Goal: Complete application form

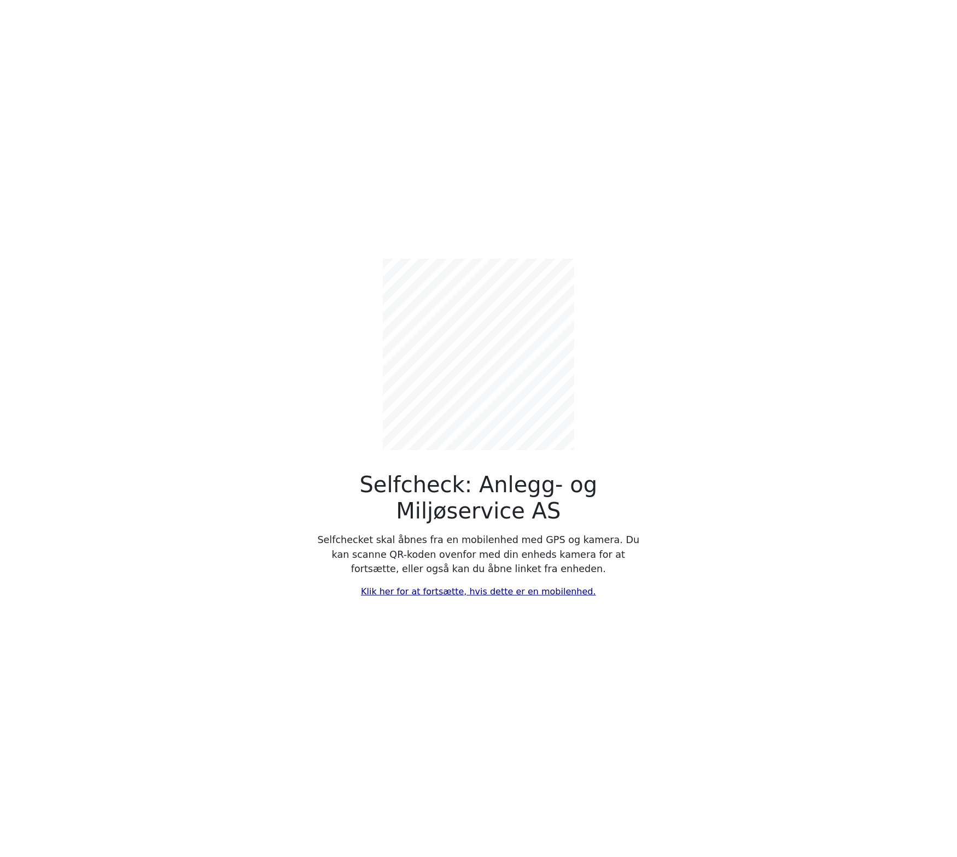
click at [390, 592] on link "Klik her for at fortsætte, hvis dette er en mobilenhed." at bounding box center [478, 591] width 235 height 10
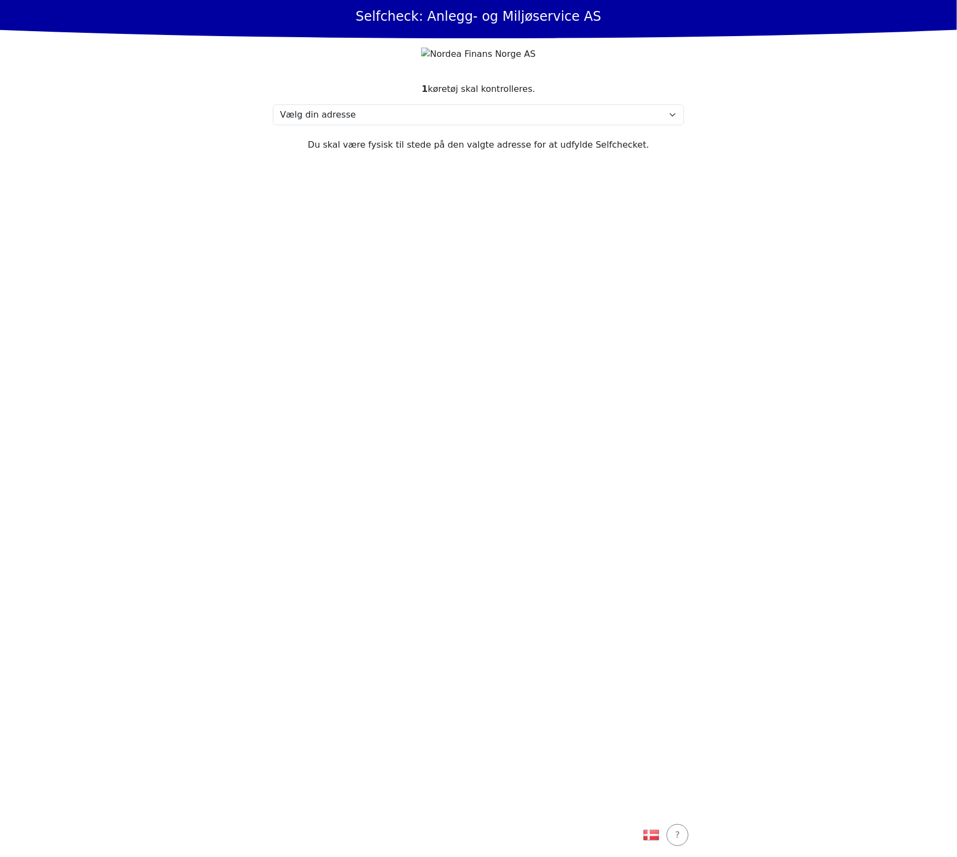
click at [471, 123] on section "1 køretøj skal kontrolleres. Vælg din adresse Skolmar 35, 3232 Sandefjord Min a…" at bounding box center [478, 441] width 437 height 744
click at [465, 124] on select "Vælg din adresse Skolmar 35, 3232 Sandefjord Min adresse mangler" at bounding box center [478, 114] width 411 height 21
click at [273, 124] on select "Vælg din adresse Skolmar 35, 3232 Sandefjord Min adresse mangler" at bounding box center [478, 114] width 411 height 21
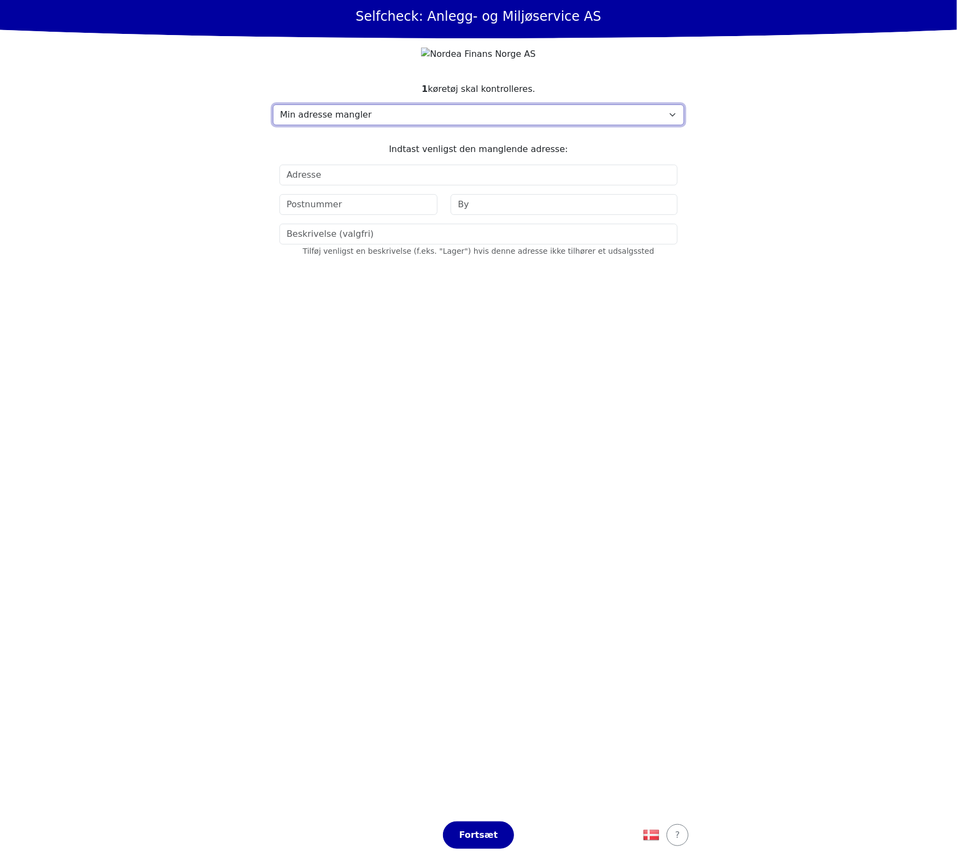
click at [366, 125] on select "Vælg din adresse Skolmar 35, 3232 Sandefjord Min adresse mangler" at bounding box center [478, 114] width 411 height 21
select select "4786"
click at [273, 124] on select "Vælg din adresse Skolmar 35, 3232 Sandefjord Min adresse mangler" at bounding box center [478, 114] width 411 height 21
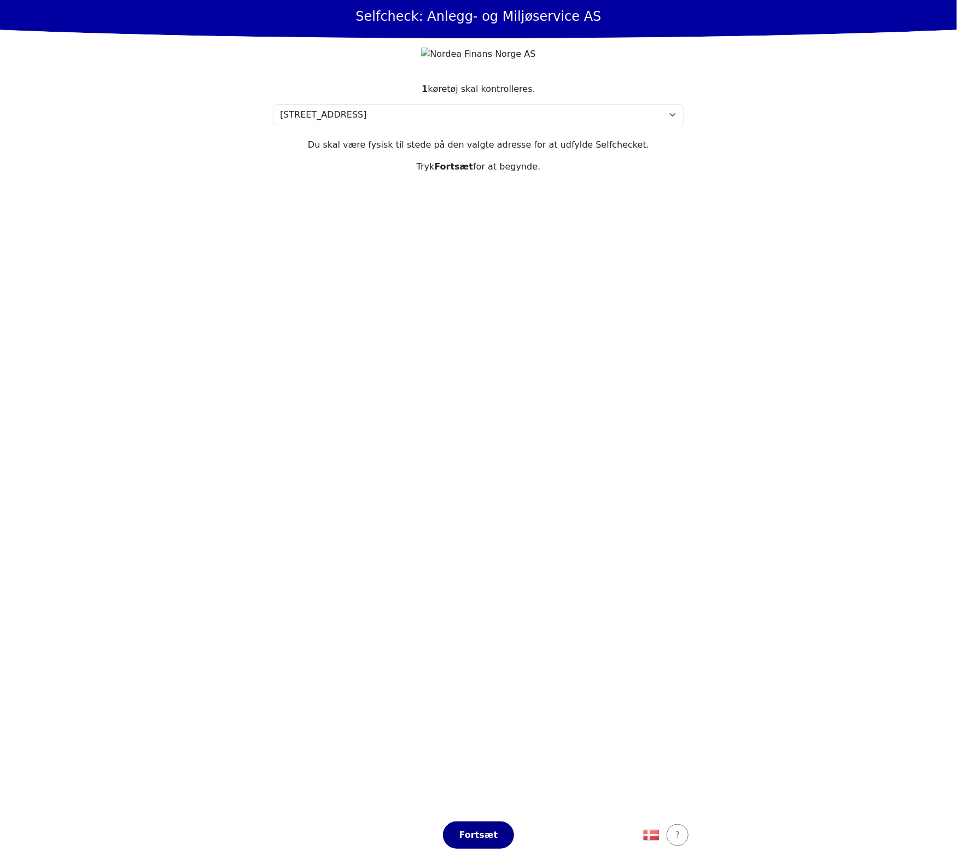
click at [491, 832] on div "Fortsæt" at bounding box center [478, 834] width 48 height 13
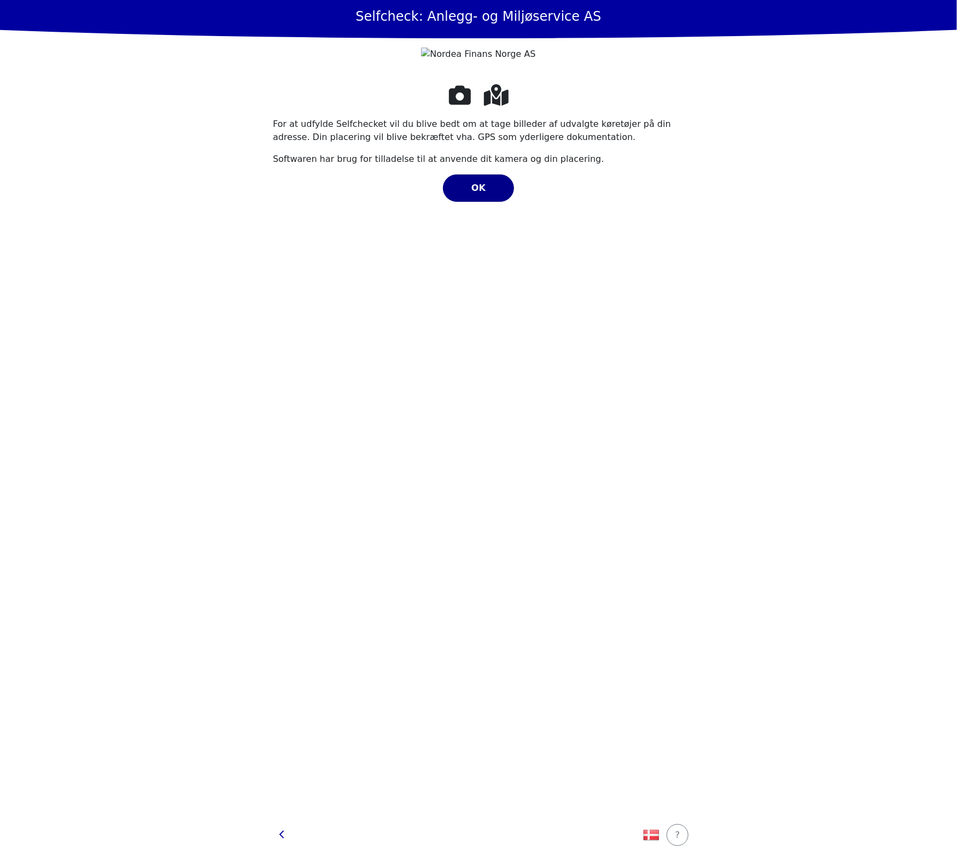
click at [475, 202] on button "OK" at bounding box center [478, 187] width 71 height 27
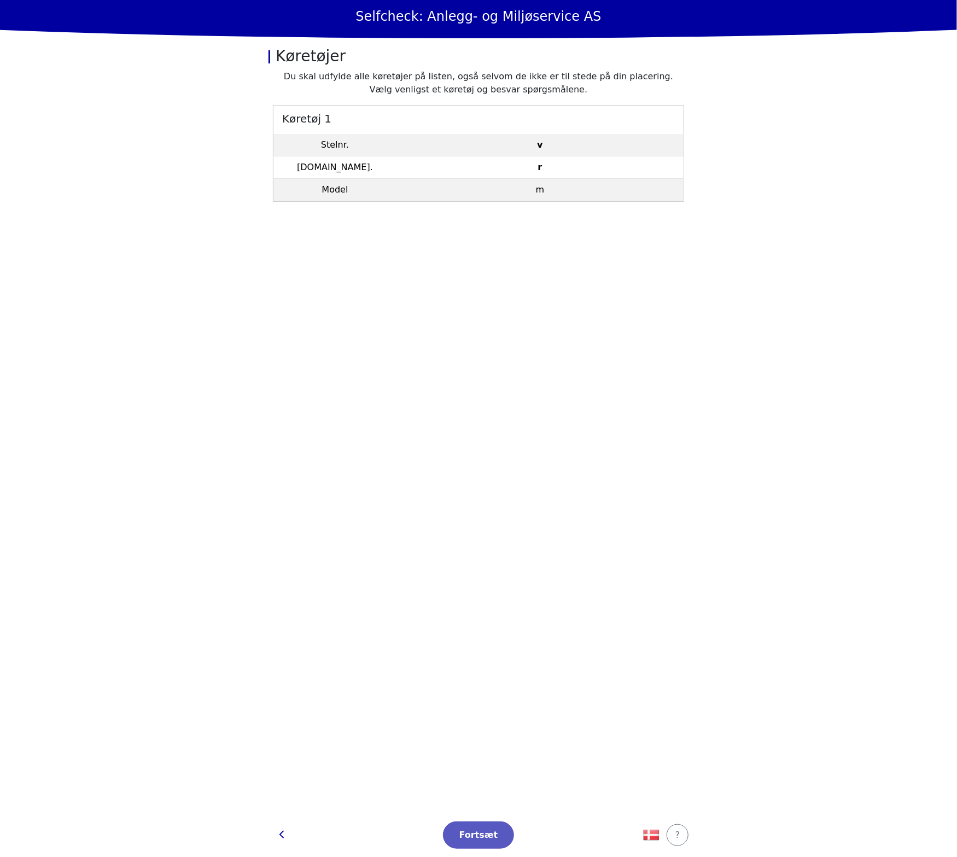
click at [430, 182] on td "m" at bounding box center [539, 190] width 287 height 22
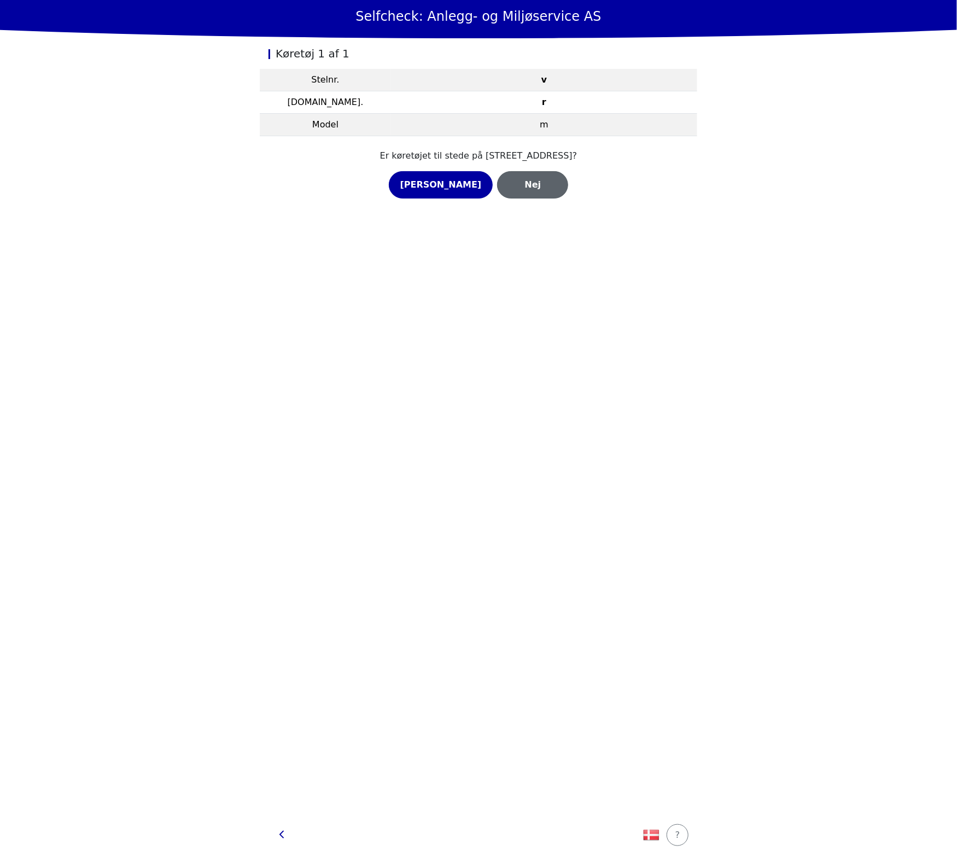
click at [522, 184] on div "Nej" at bounding box center [532, 184] width 48 height 13
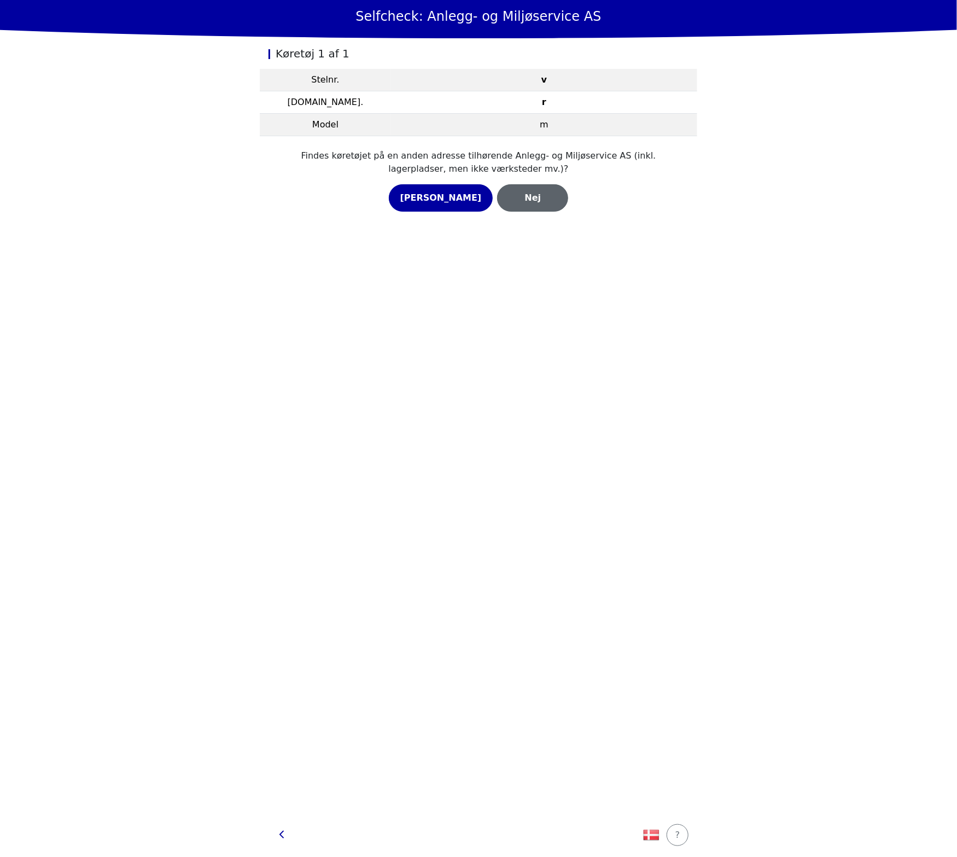
click at [508, 195] on div "Nej" at bounding box center [532, 197] width 48 height 13
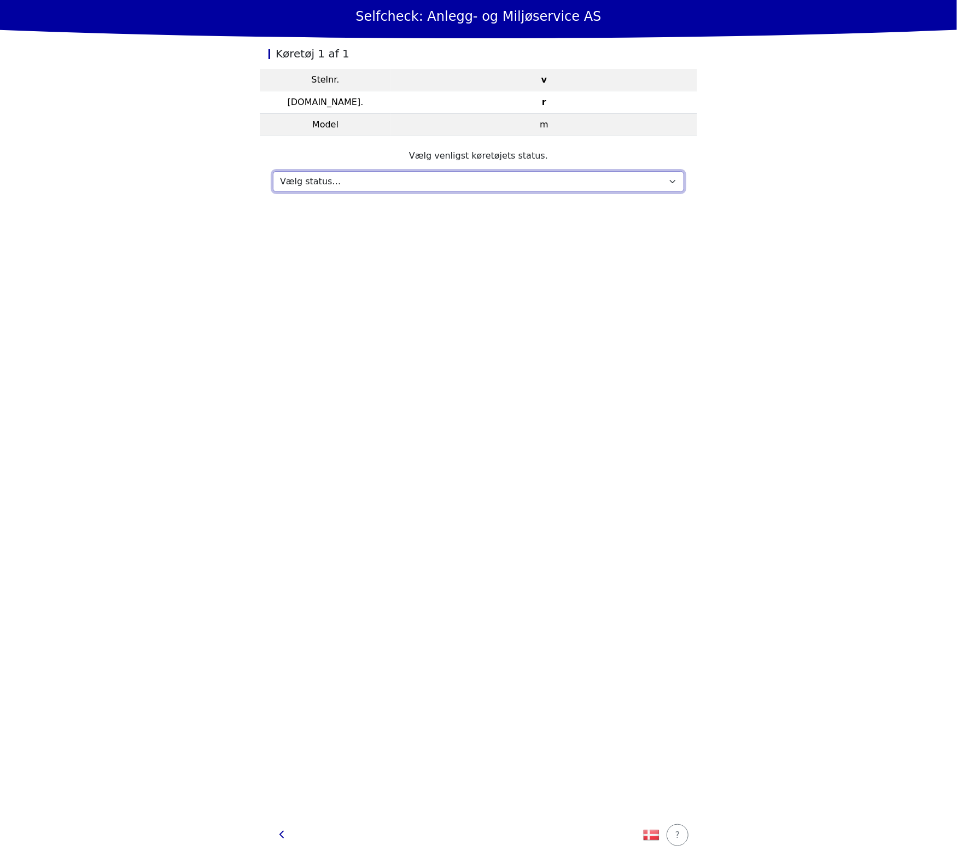
click at [440, 177] on select "Vælg status… Vedligeholdelse Solgt og leveret Ikke modtaget På prøvetur Mangler" at bounding box center [478, 181] width 411 height 21
select select "535"
click at [273, 171] on select "Vælg status… Vedligeholdelse Solgt og leveret Ikke modtaget På prøvetur Mangler" at bounding box center [478, 181] width 411 height 21
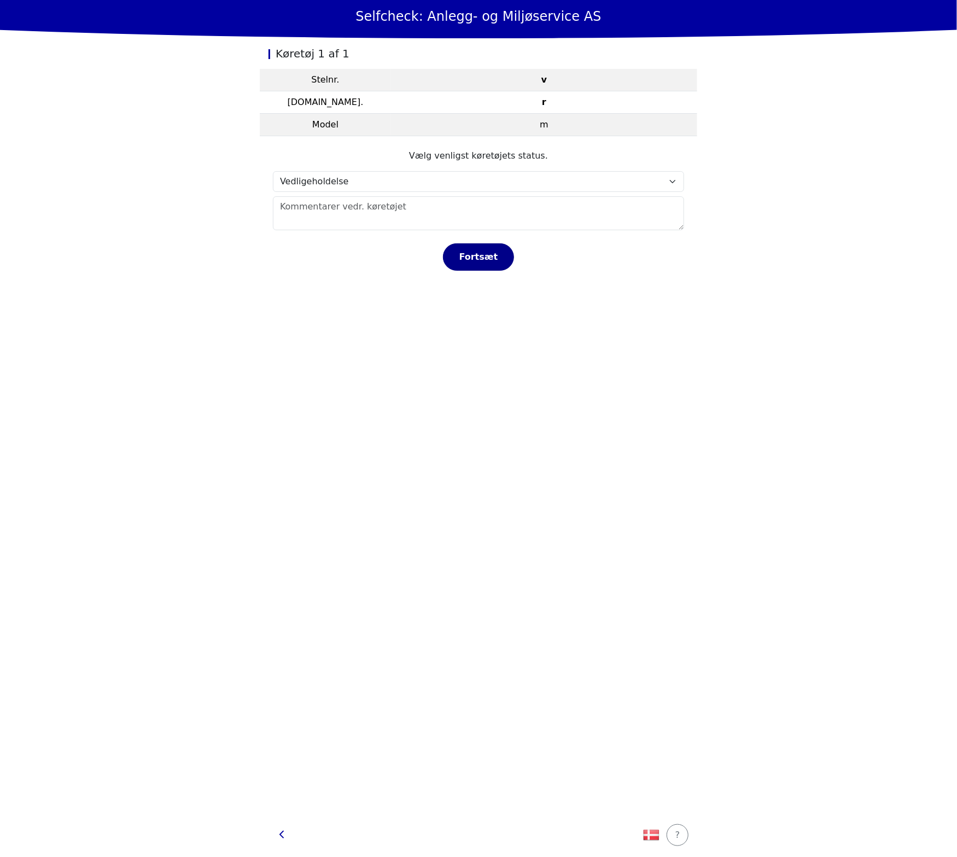
click at [478, 248] on button "Fortsæt" at bounding box center [478, 256] width 71 height 27
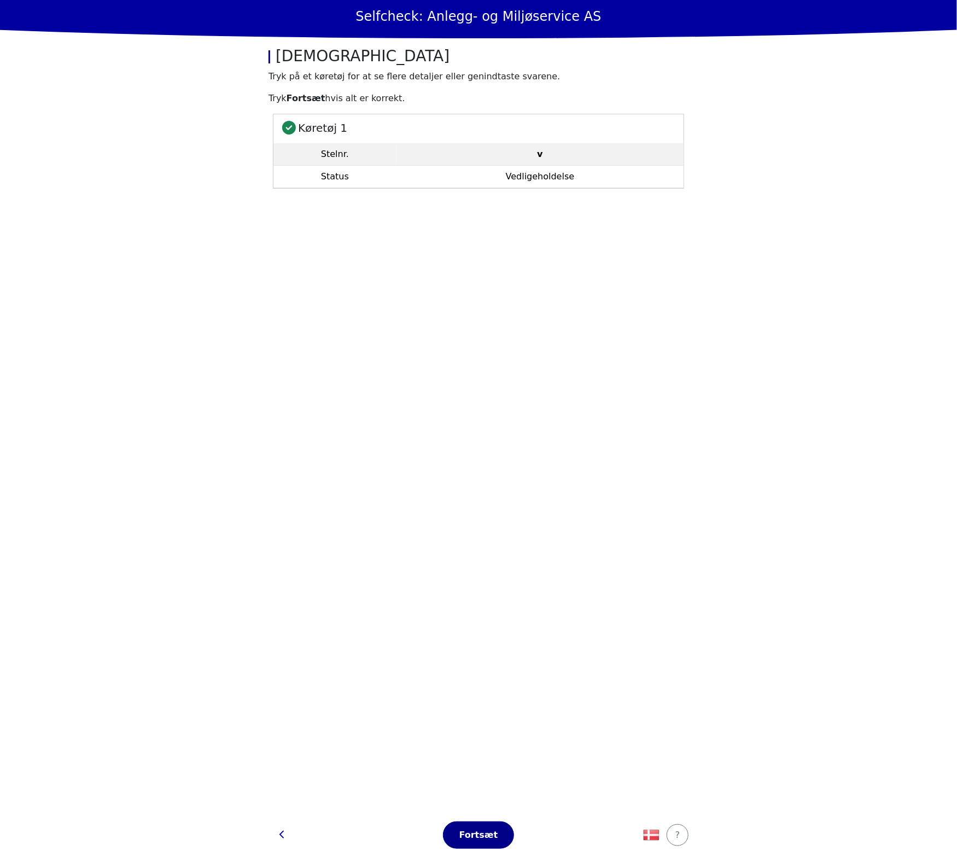
click at [480, 836] on div "Fortsæt" at bounding box center [478, 834] width 48 height 13
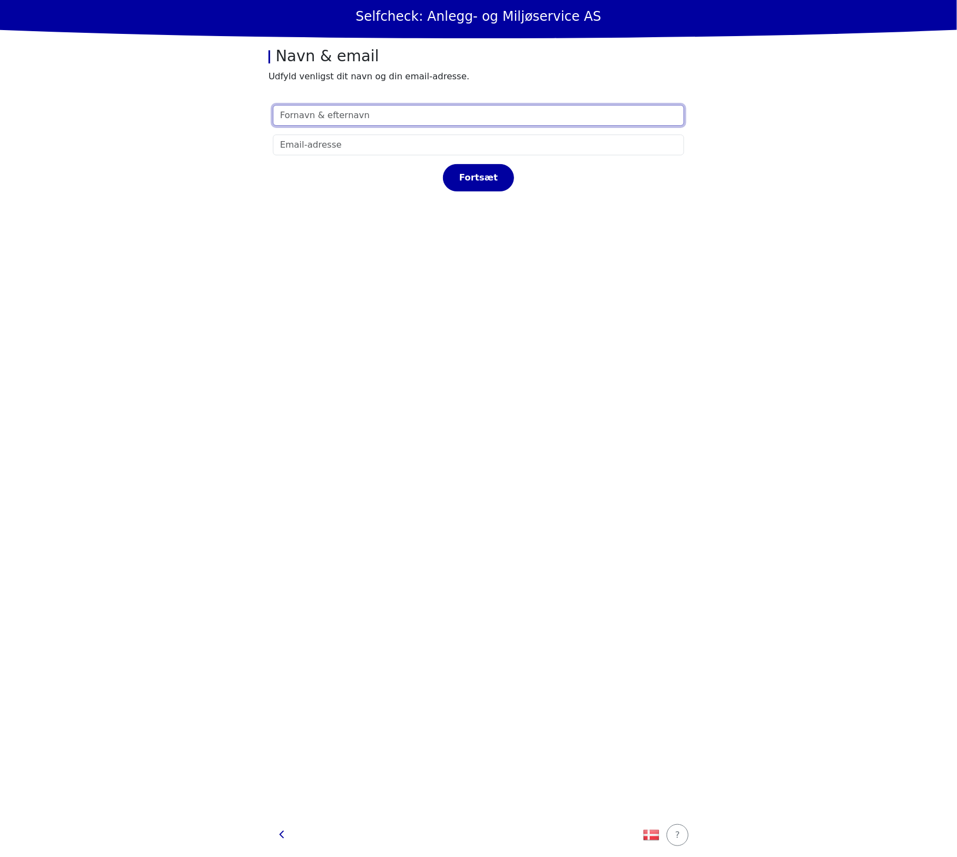
click at [450, 115] on input "text" at bounding box center [478, 115] width 411 height 21
type input "t"
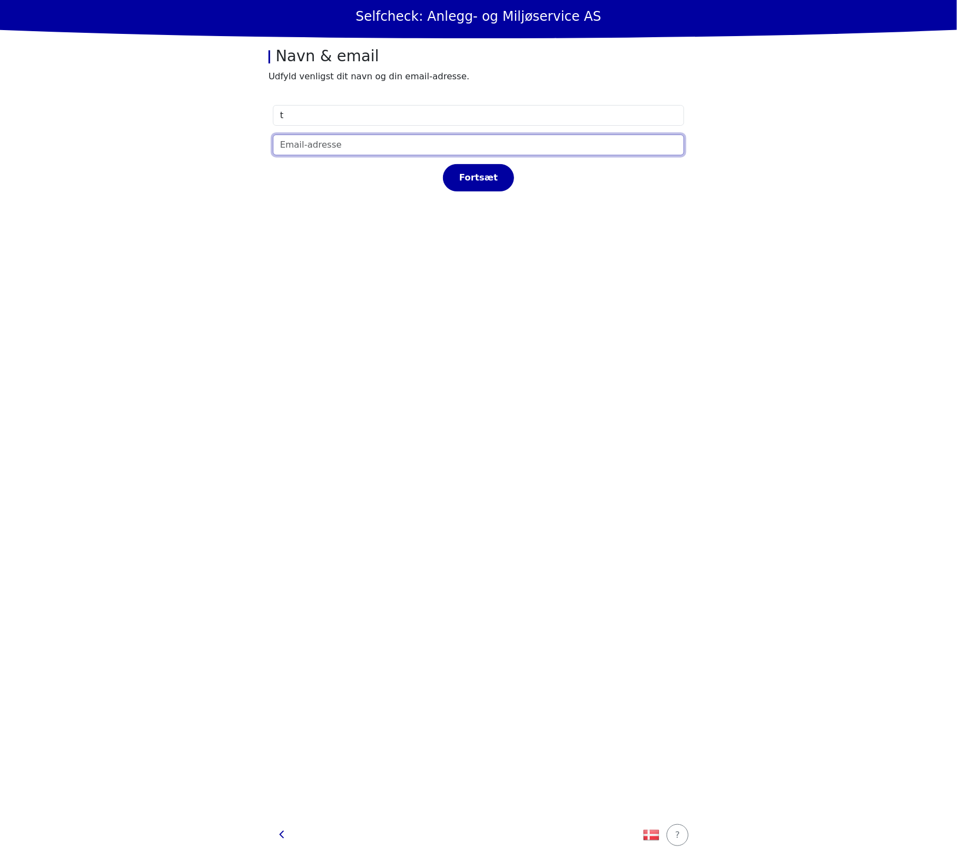
click at [364, 149] on input "email" at bounding box center [478, 144] width 411 height 21
type input "t@t.dk"
click at [498, 175] on div "Fortsæt" at bounding box center [478, 177] width 48 height 13
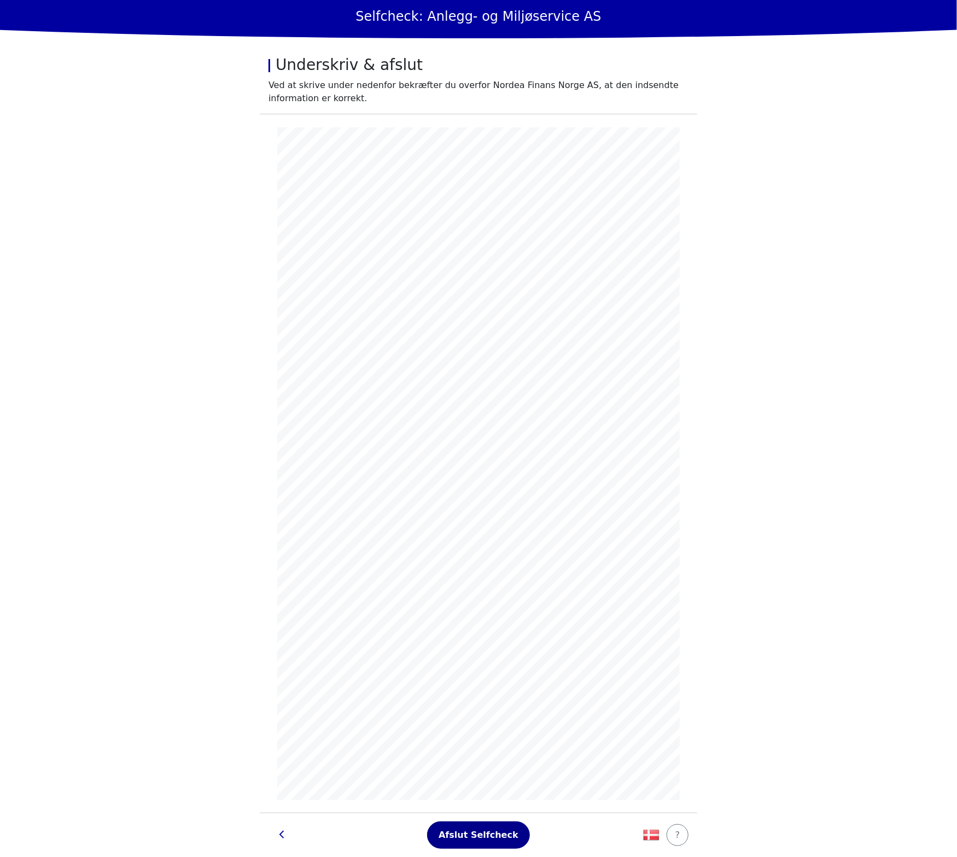
click at [468, 837] on div "Afslut Selfcheck" at bounding box center [478, 834] width 80 height 13
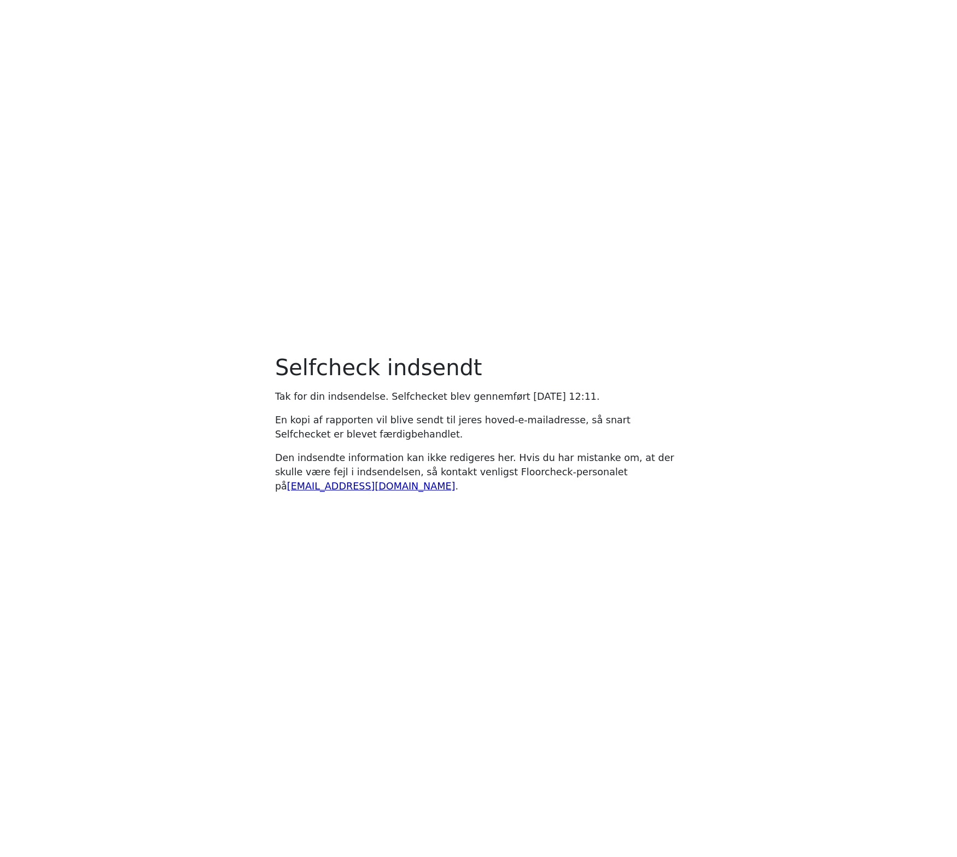
click at [506, 268] on main "Selfcheck indsendt Tak for din indsendelse. Selfchecket blev gennemført onsdag …" at bounding box center [478, 428] width 957 height 857
click at [17, 508] on main "Selfcheck indsendt Tak for din indsendelse. Selfchecket blev gennemført onsdag …" at bounding box center [478, 428] width 957 height 857
click at [222, 808] on main "Selfcheck indsendt Tak for din indsendelse. Selfchecket blev gennemført onsdag …" at bounding box center [478, 428] width 957 height 857
drag, startPoint x: 746, startPoint y: 137, endPoint x: 750, endPoint y: 121, distance: 16.3
click at [747, 132] on main "Selfcheck indsendt Tak for din indsendelse. Selfchecket blev gennemført onsdag …" at bounding box center [478, 428] width 957 height 857
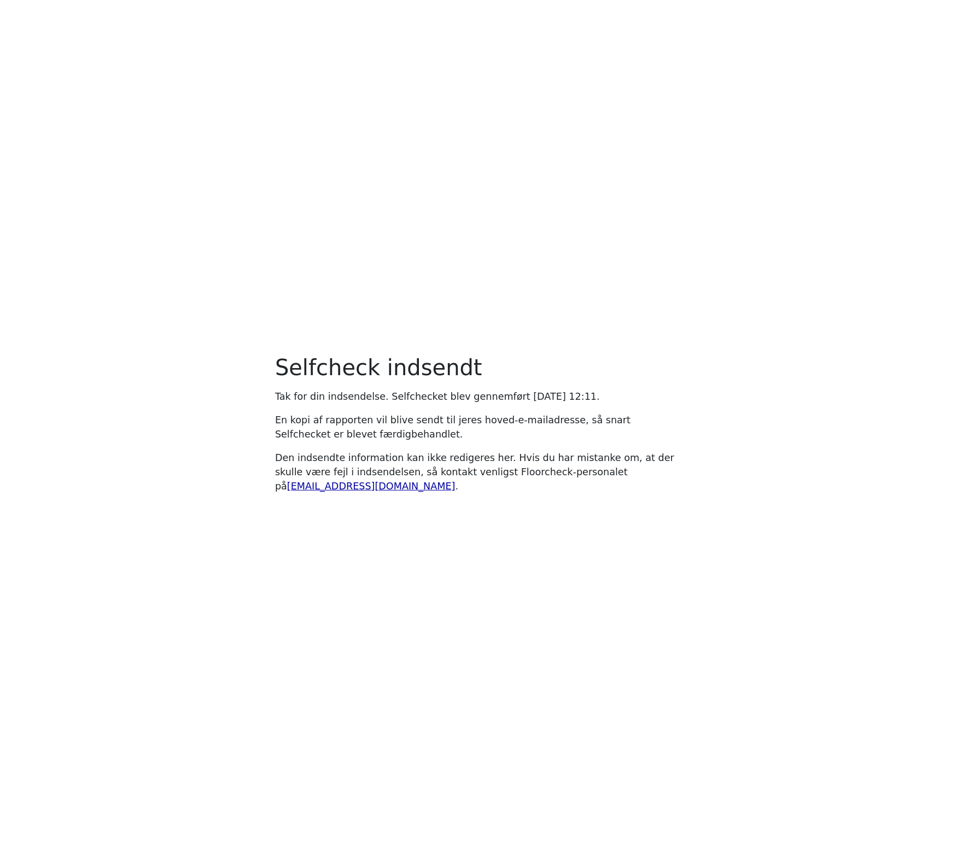
drag, startPoint x: 627, startPoint y: 155, endPoint x: 633, endPoint y: 150, distance: 7.4
click at [632, 150] on main "Selfcheck indsendt Tak for din indsendelse. Selfchecket blev gennemført onsdag …" at bounding box center [478, 428] width 957 height 857
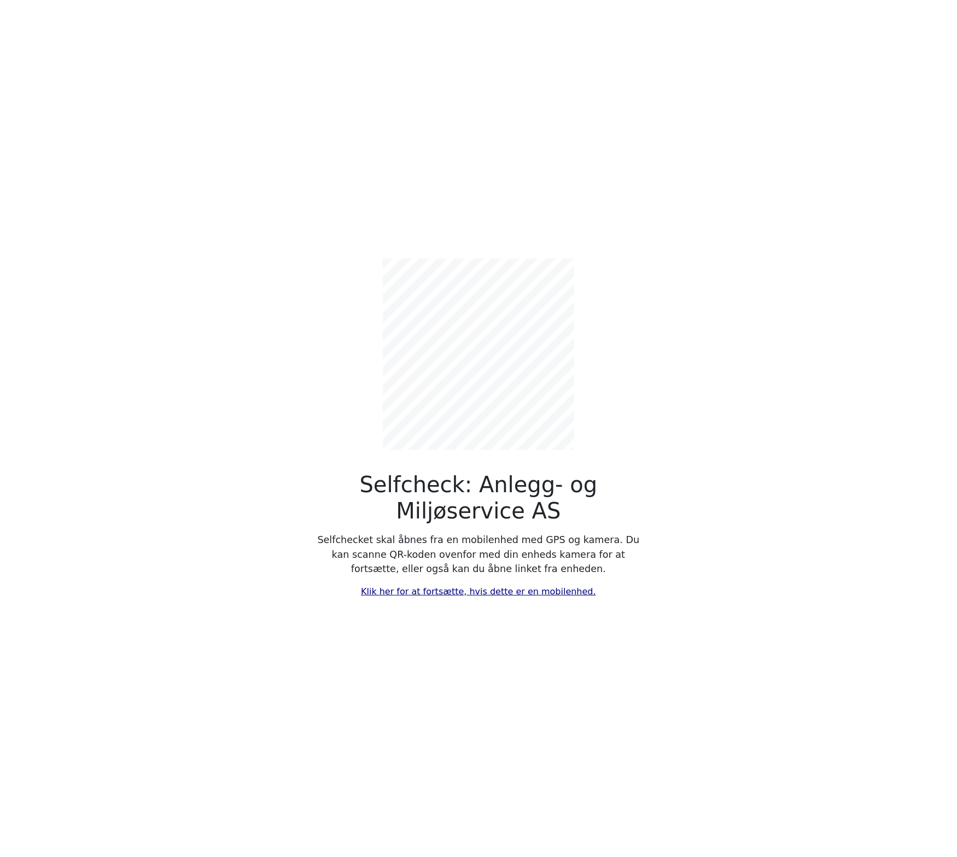
click at [477, 588] on link "Klik her for at fortsætte, hvis dette er en mobilenhed." at bounding box center [478, 591] width 235 height 10
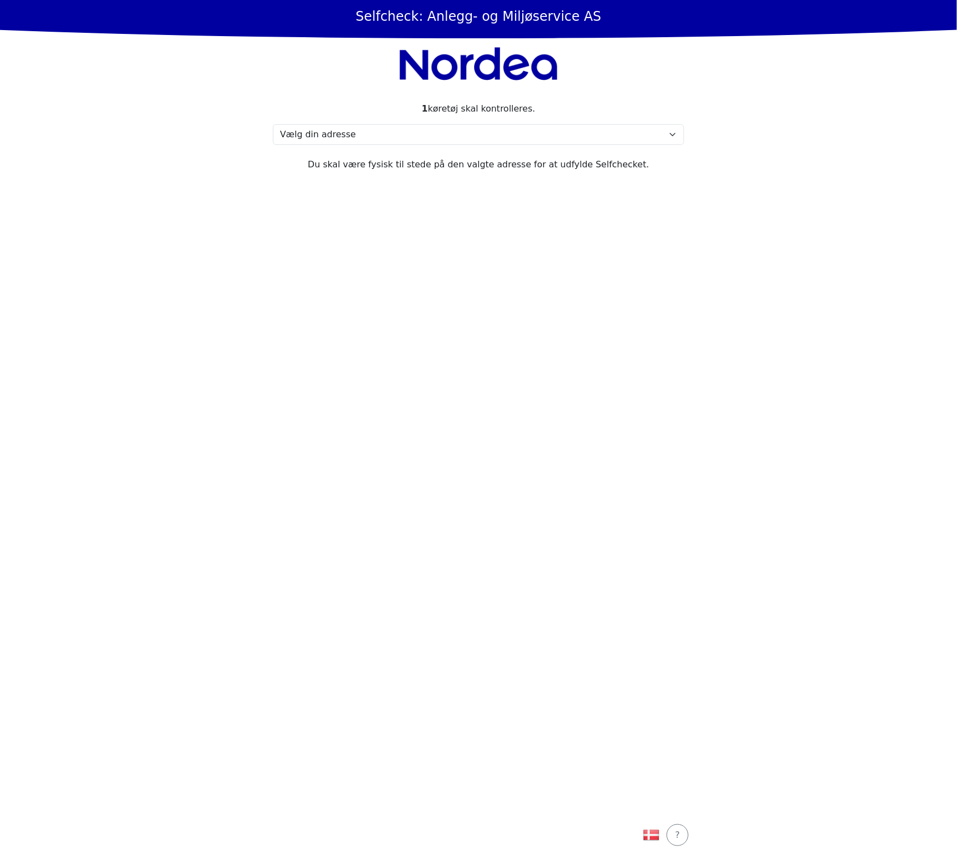
click at [424, 110] on div "1 køretøj skal kontrolleres." at bounding box center [478, 108] width 411 height 13
click at [409, 122] on section "1 køretøj skal kontrolleres. Vælg din adresse Skolmar 35, 3232 Sandefjord Min a…" at bounding box center [478, 451] width 437 height 724
drag, startPoint x: 348, startPoint y: 128, endPoint x: 339, endPoint y: 145, distance: 19.3
click at [348, 128] on select "Vælg din adresse Skolmar 35, 3232 Sandefjord Min adresse mangler" at bounding box center [478, 134] width 411 height 21
select select "4786"
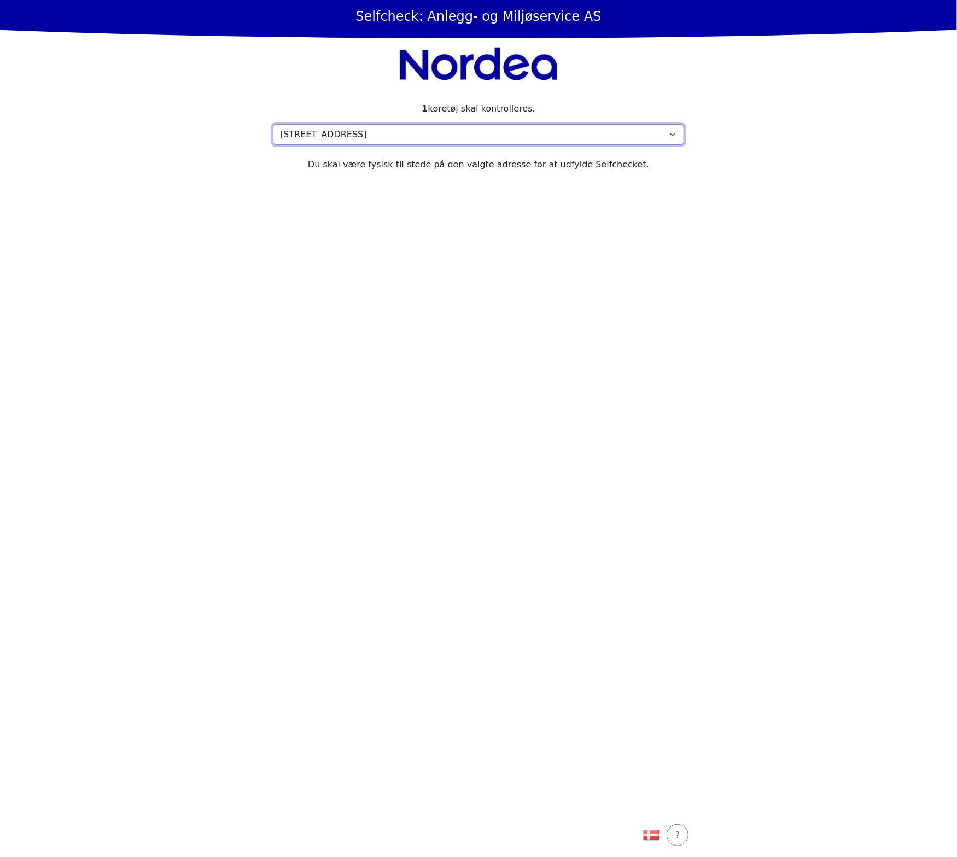
click at [273, 124] on select "Vælg din adresse Skolmar 35, 3232 Sandefjord Min adresse mangler" at bounding box center [478, 134] width 411 height 21
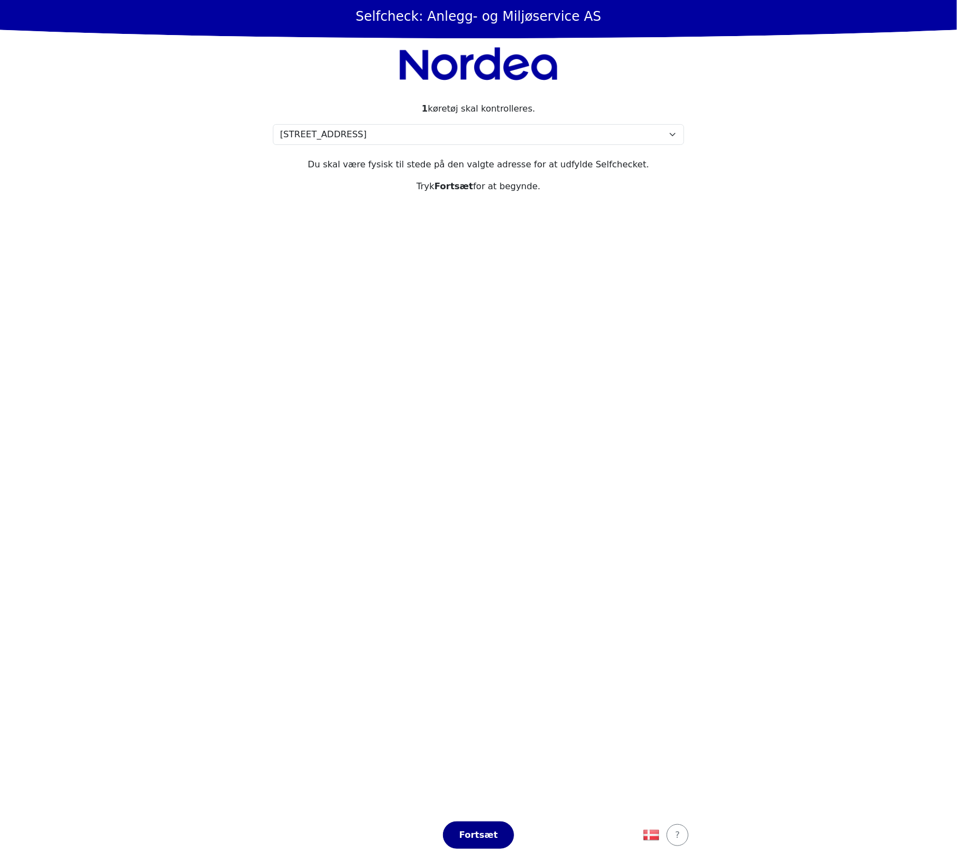
click at [492, 837] on div "Fortsæt" at bounding box center [478, 834] width 48 height 13
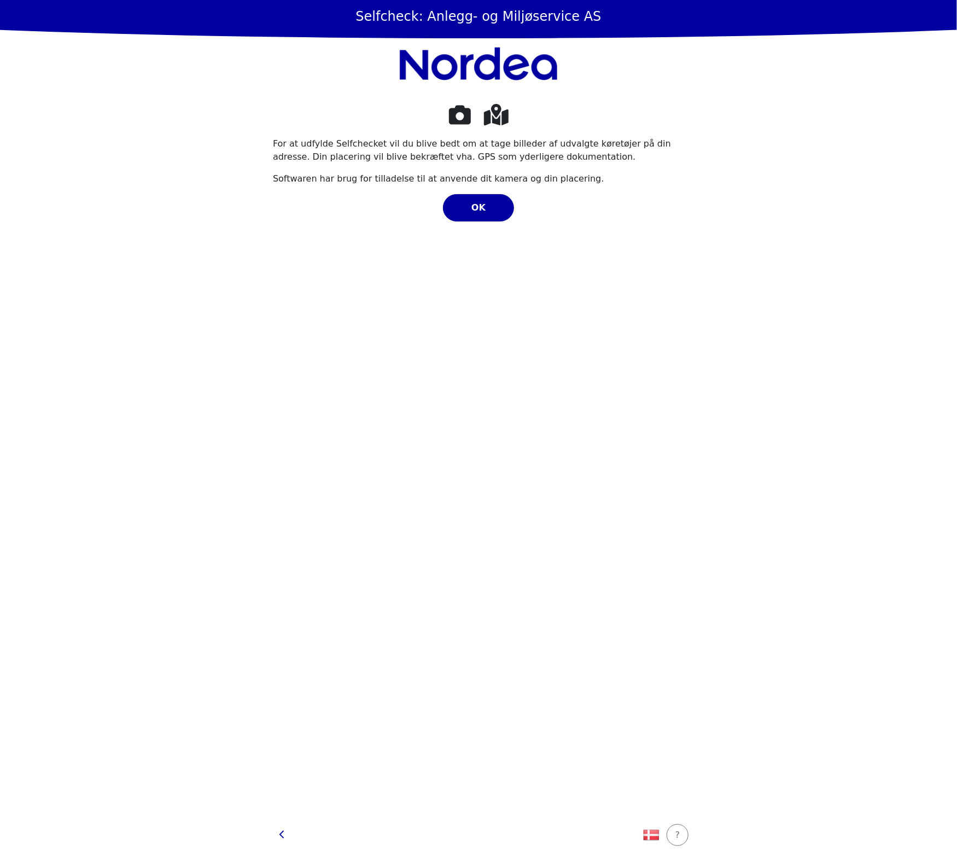
click at [491, 238] on div "For at udfylde Selfchecket vil du blive bedt om at tage billeder af udvalgte kø…" at bounding box center [478, 450] width 411 height 697
click at [492, 227] on div "For at udfylde Selfchecket vil du blive bedt om at tage billeder af udvalgte kø…" at bounding box center [478, 450] width 411 height 697
click at [494, 212] on div "OK" at bounding box center [478, 207] width 48 height 13
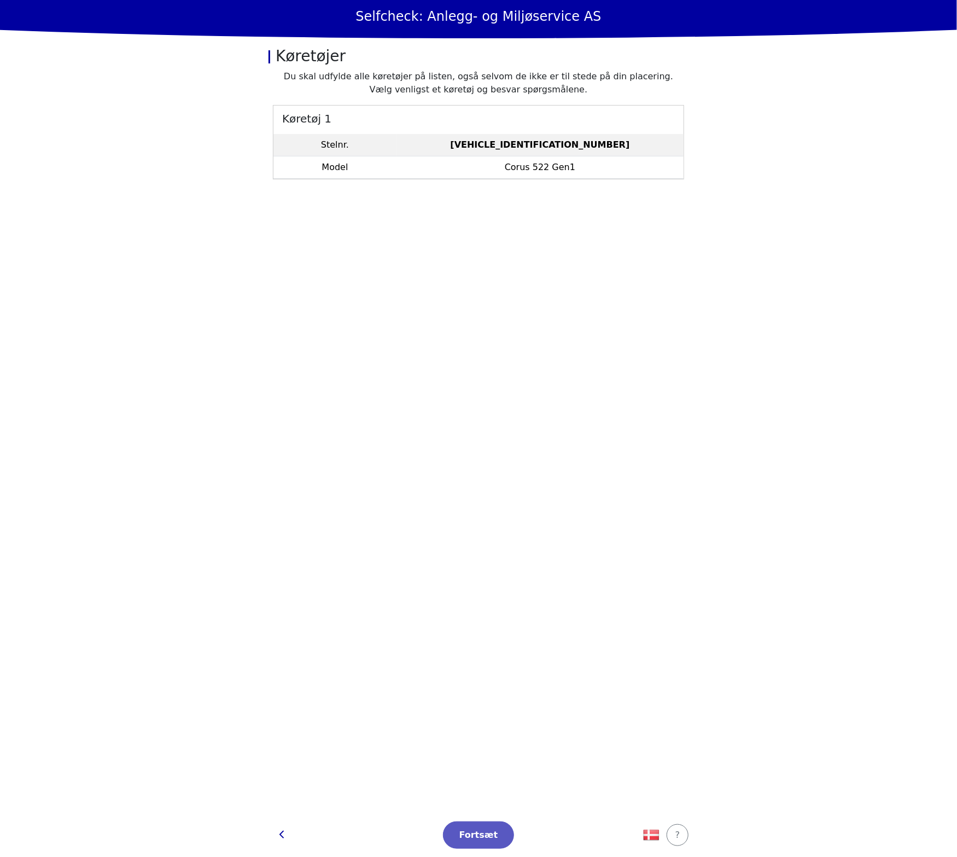
click at [459, 142] on td "ZN2G5516V03060107" at bounding box center [539, 145] width 287 height 22
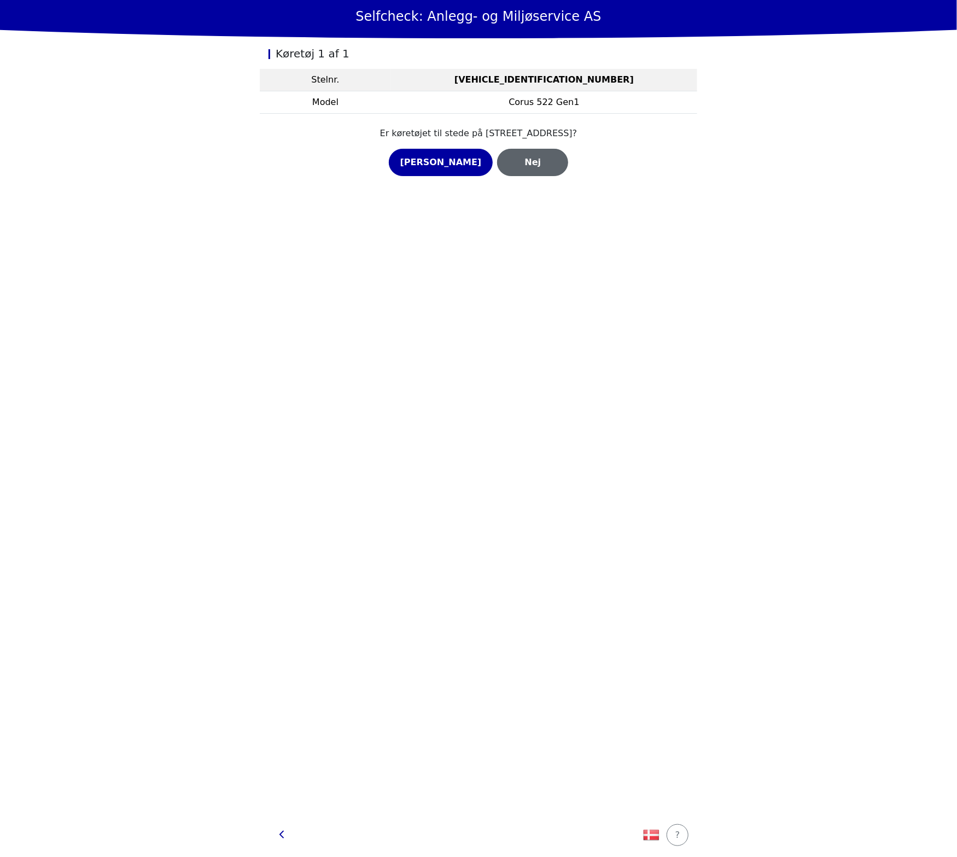
click at [518, 159] on div "Nej" at bounding box center [532, 162] width 48 height 13
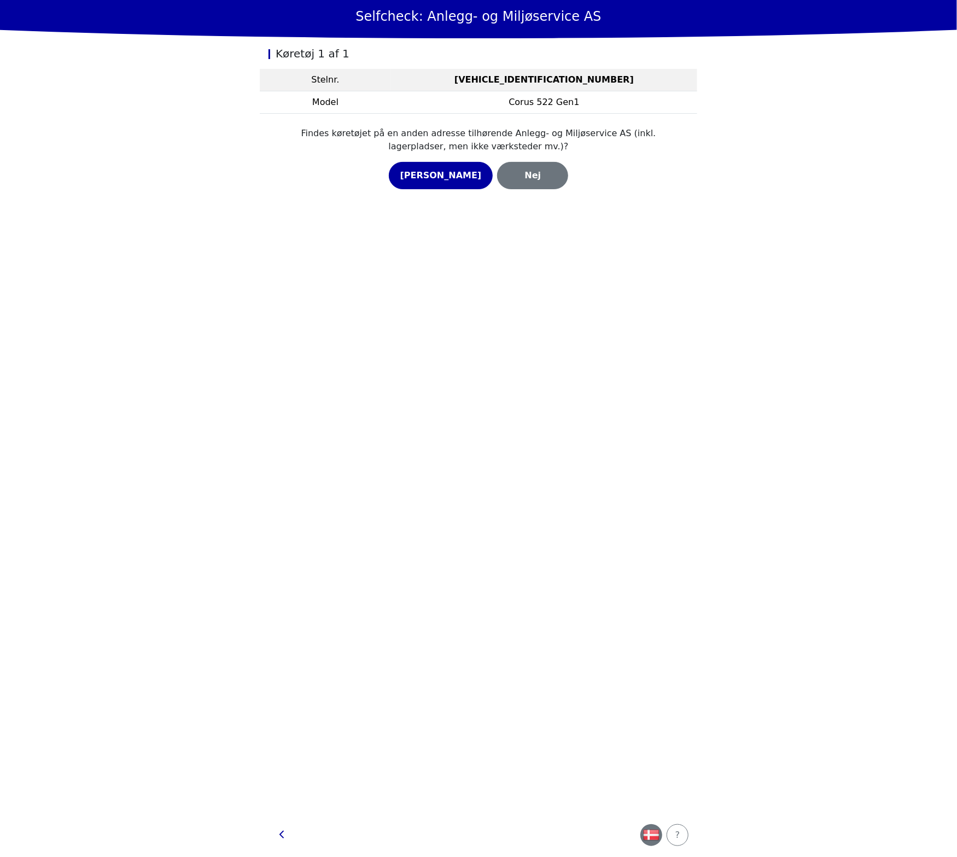
click at [651, 832] on img "button" at bounding box center [651, 834] width 16 height 16
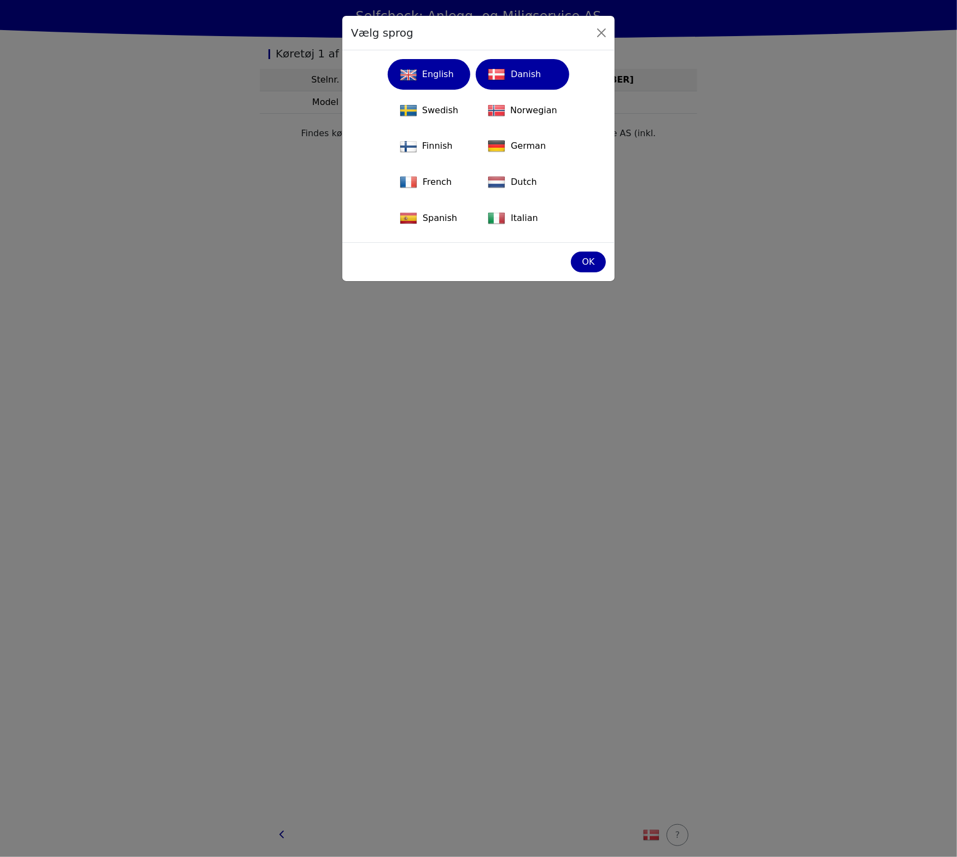
click at [439, 88] on button "English" at bounding box center [429, 74] width 83 height 31
click at [529, 66] on div "Danish" at bounding box center [522, 74] width 80 height 24
click at [595, 259] on div "OK" at bounding box center [588, 261] width 21 height 13
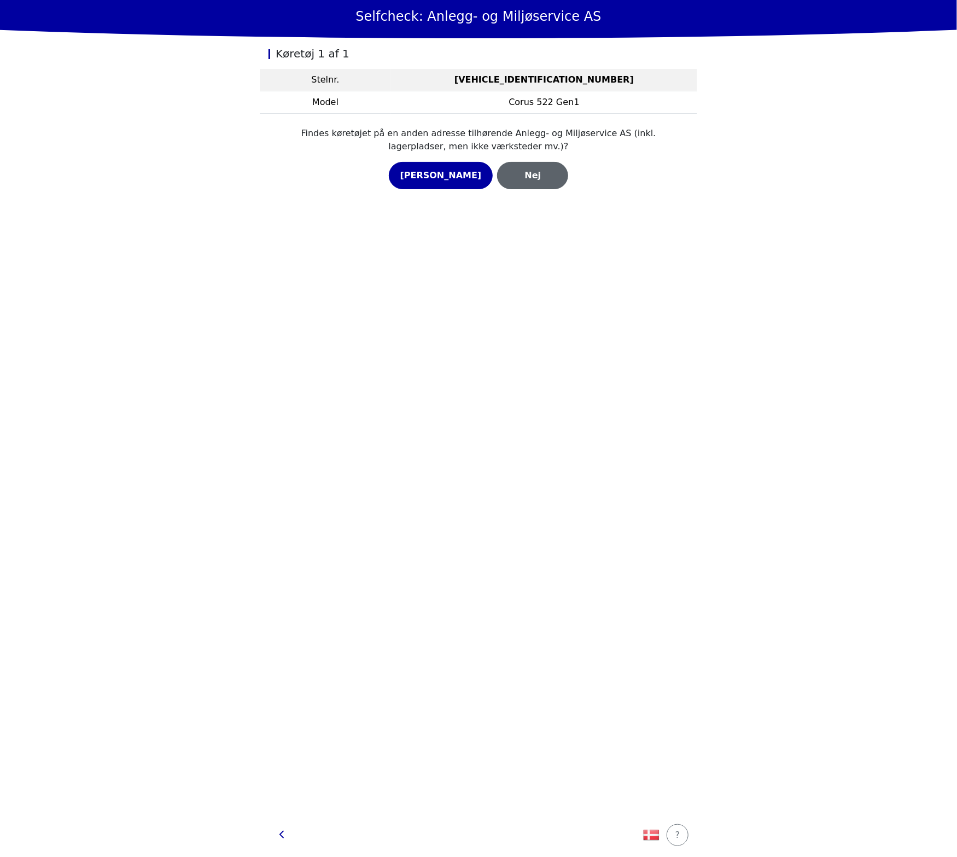
click at [530, 176] on div "Nej" at bounding box center [532, 175] width 48 height 13
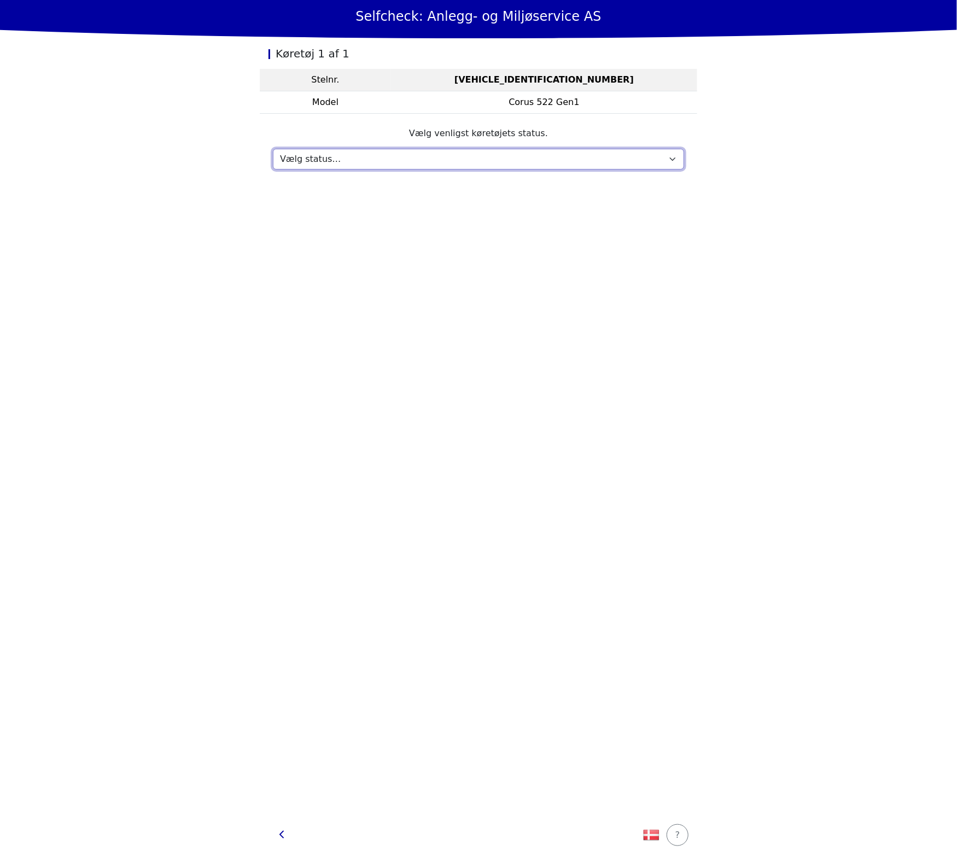
click at [449, 161] on select "Vælg status… Vedligeholdelse Solgt og leveret Ikke modtaget På prøvetur Mangler" at bounding box center [478, 159] width 411 height 21
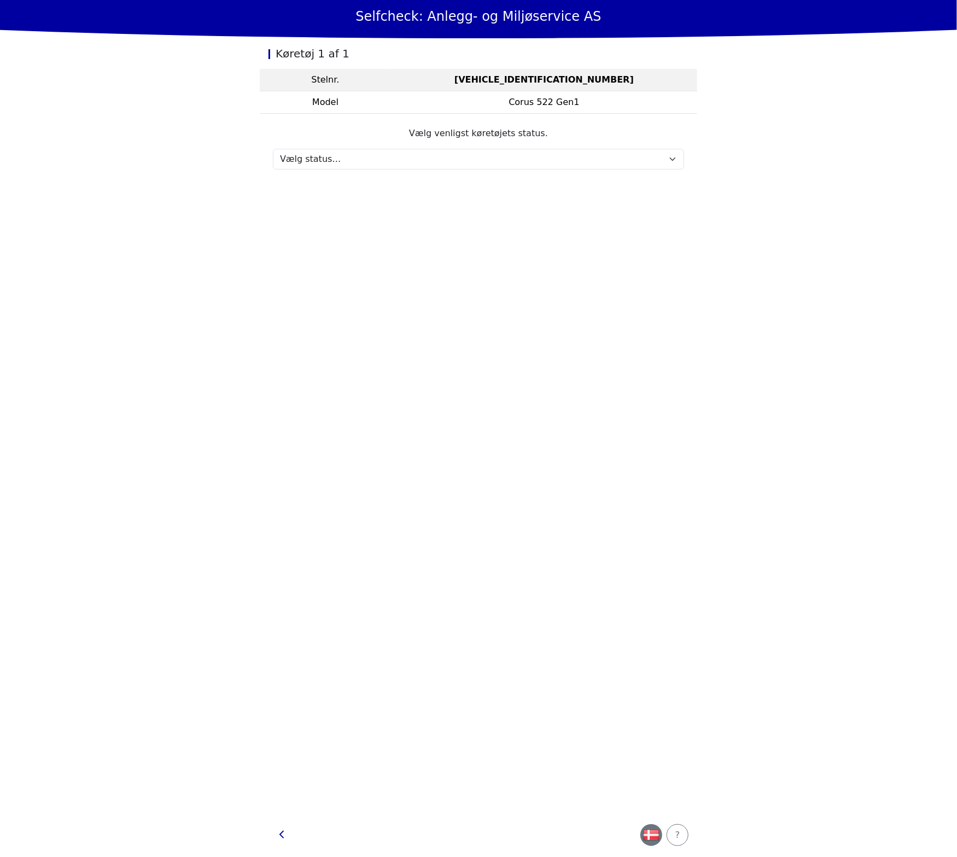
click at [649, 841] on img "button" at bounding box center [651, 834] width 16 height 16
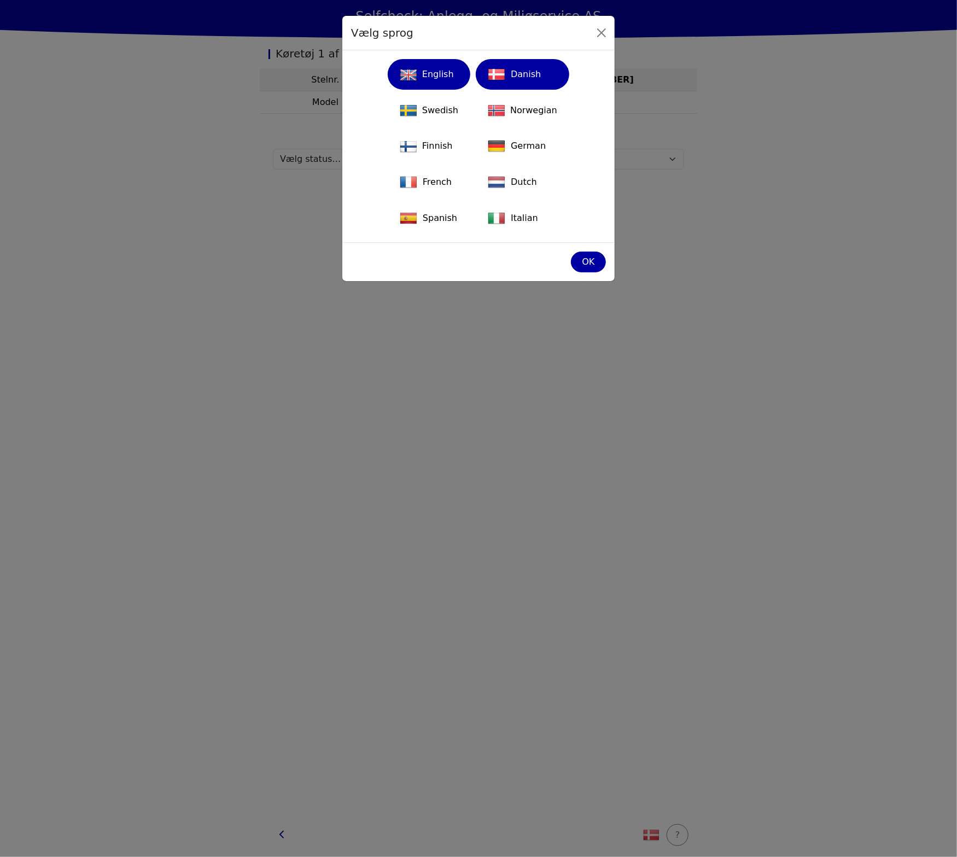
click at [434, 85] on div "English" at bounding box center [428, 75] width 69 height 24
click at [599, 272] on div "OK" at bounding box center [478, 261] width 272 height 39
drag, startPoint x: 598, startPoint y: 263, endPoint x: 613, endPoint y: 188, distance: 76.3
click at [597, 262] on div "OK" at bounding box center [588, 261] width 21 height 13
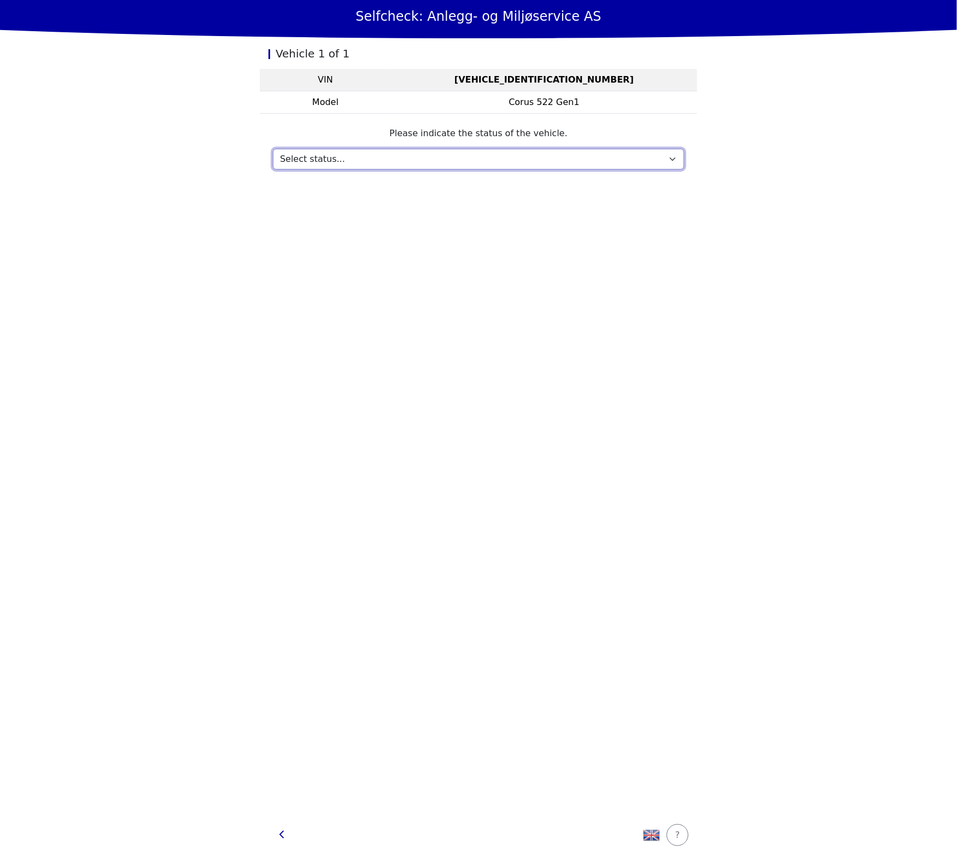
click at [619, 159] on select "Select status... Maintenance Sold and delivered Not received In test drive Miss…" at bounding box center [478, 159] width 411 height 21
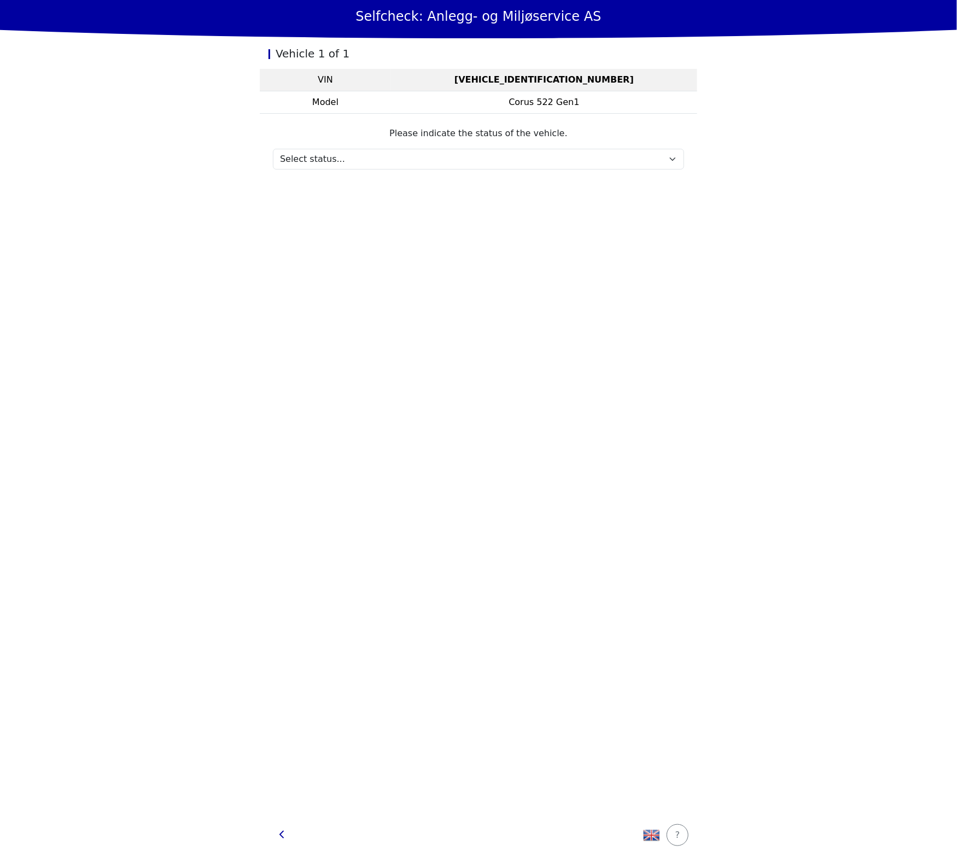
click at [291, 124] on section "Please indicate the status of the vehicle. Select status... Maintenance Sold an…" at bounding box center [478, 148] width 437 height 69
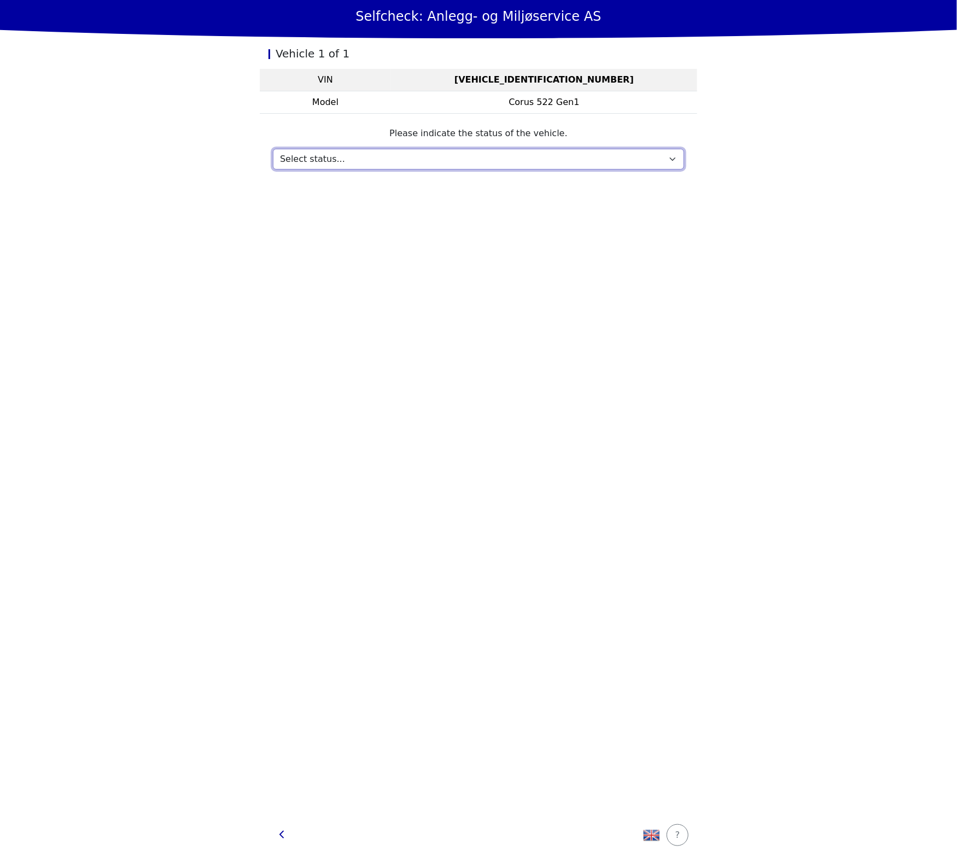
click at [284, 154] on select "Select status... Maintenance Sold and delivered Not received In test drive Miss…" at bounding box center [478, 159] width 411 height 21
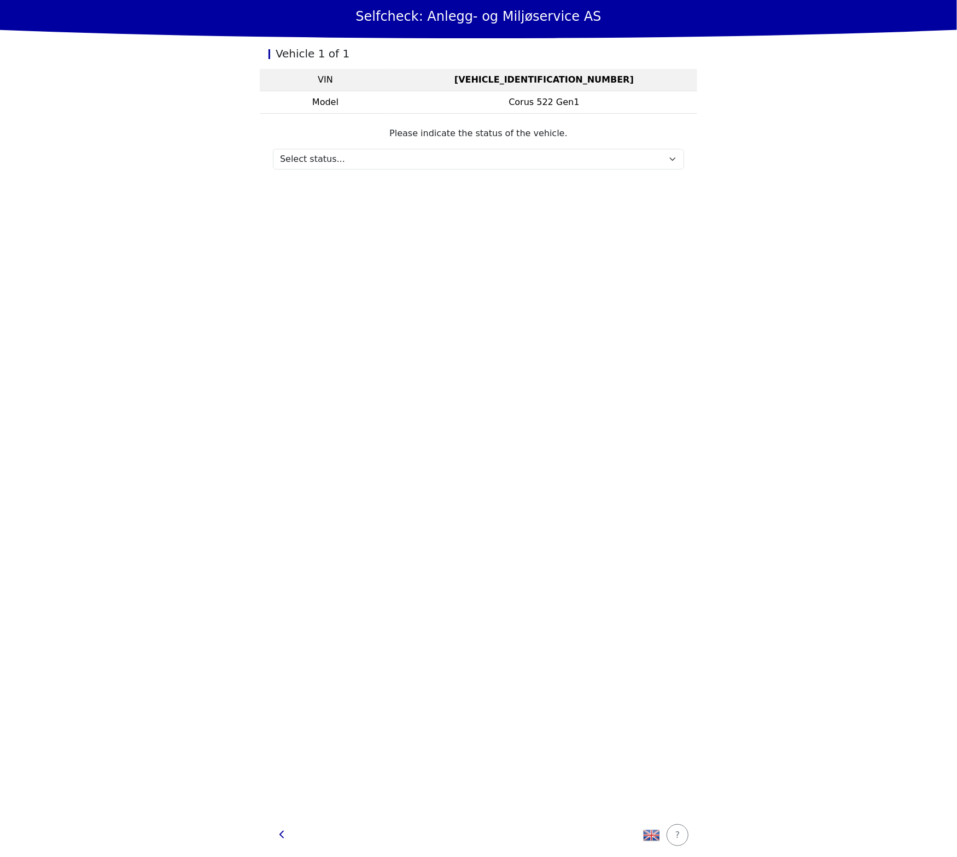
click at [261, 155] on section "Please indicate the status of the vehicle. Select status... Maintenance Sold an…" at bounding box center [478, 148] width 437 height 69
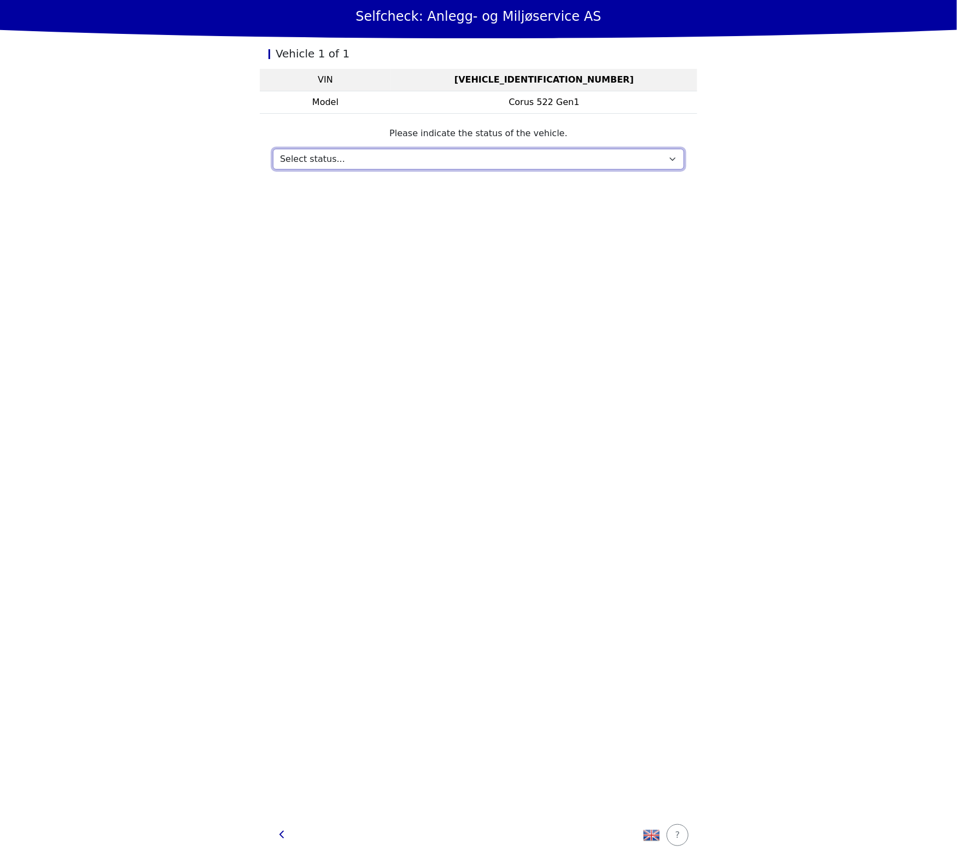
click at [273, 153] on select "Select status... Maintenance Sold and delivered Not received In test drive Miss…" at bounding box center [478, 159] width 411 height 21
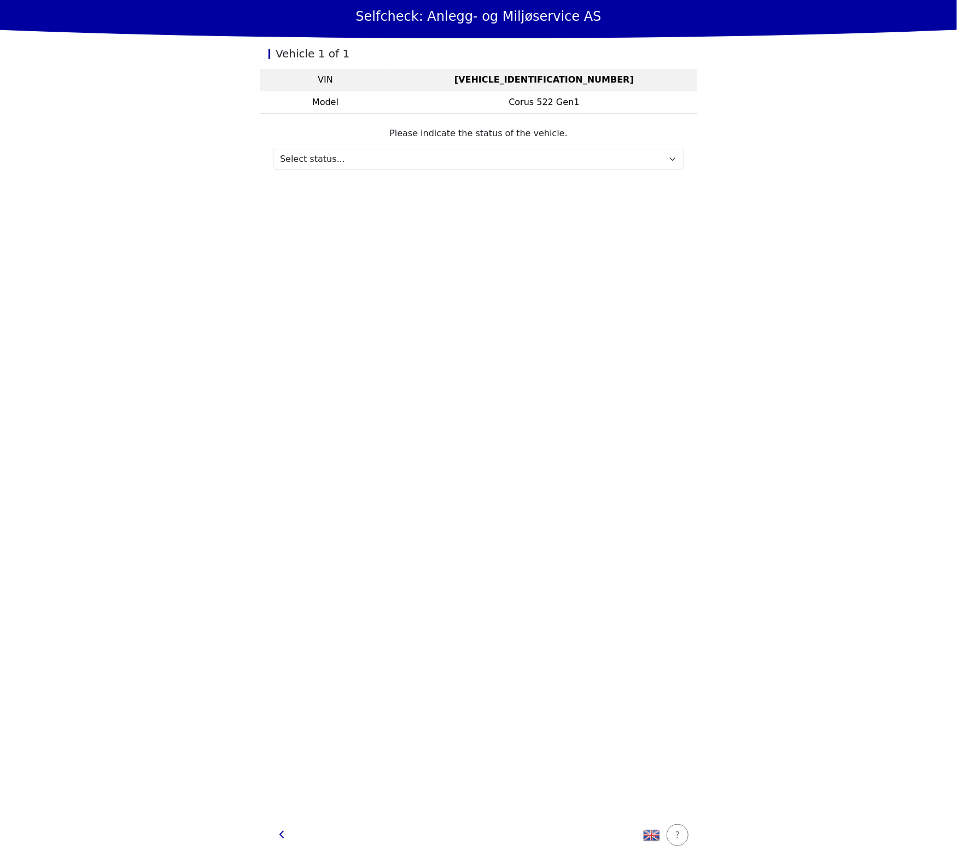
drag, startPoint x: 632, startPoint y: 594, endPoint x: 649, endPoint y: 678, distance: 86.0
click at [649, 600] on div "Vehicle 1 of 1 VIN ZN2G5516V03060107 Model Corus 522 Gen1 Please indicate the s…" at bounding box center [478, 425] width 437 height 775
click at [648, 828] on img "button" at bounding box center [651, 834] width 16 height 16
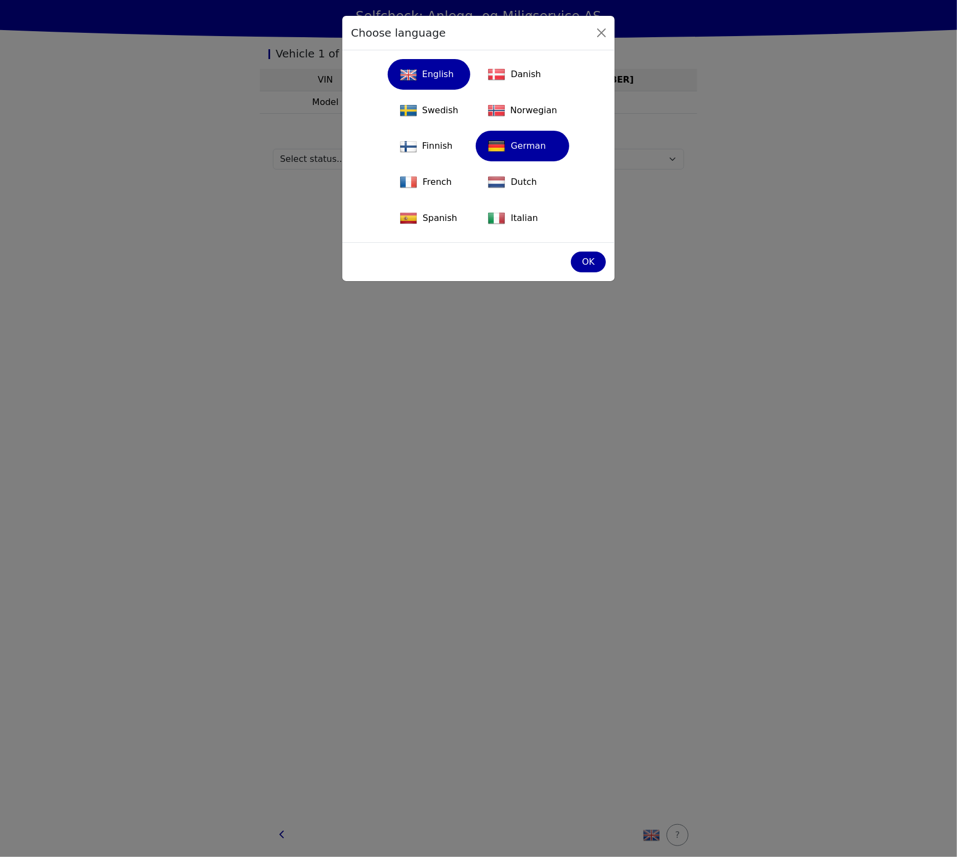
click at [536, 147] on div "German" at bounding box center [522, 146] width 80 height 24
click at [601, 267] on button "OK" at bounding box center [588, 261] width 35 height 21
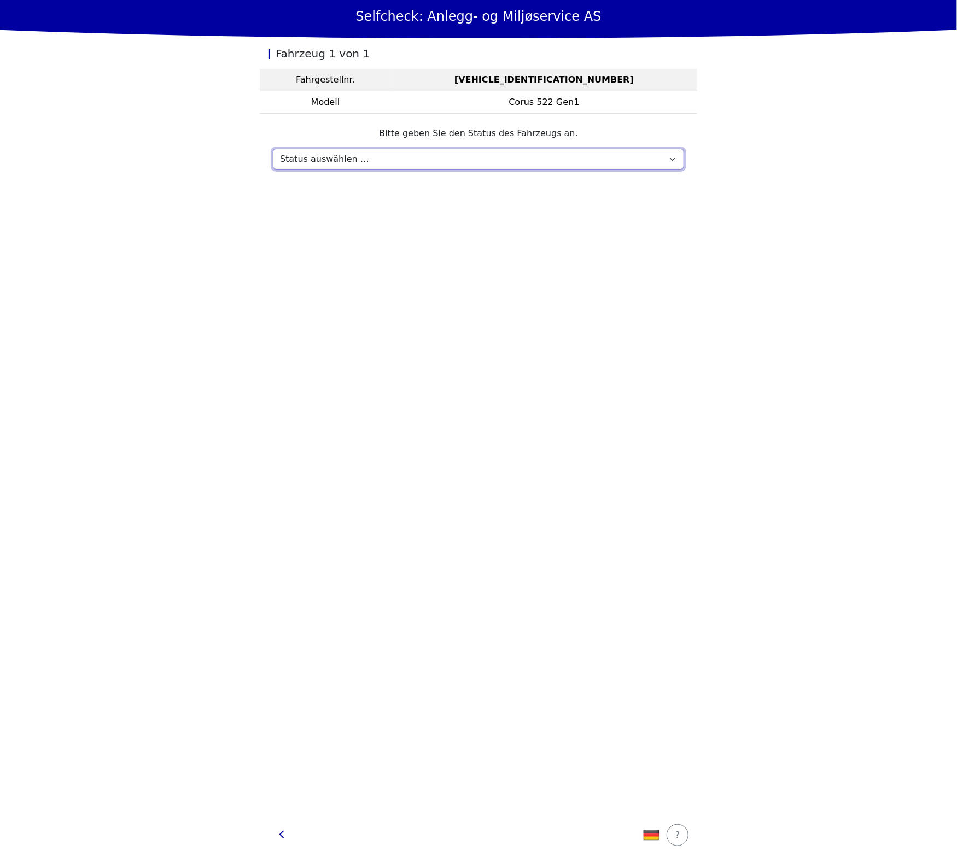
click at [623, 165] on select "Status auswählen … Wartung Verkauft und geliefert Nicht erhalten Bei Probefahrt…" at bounding box center [478, 159] width 411 height 21
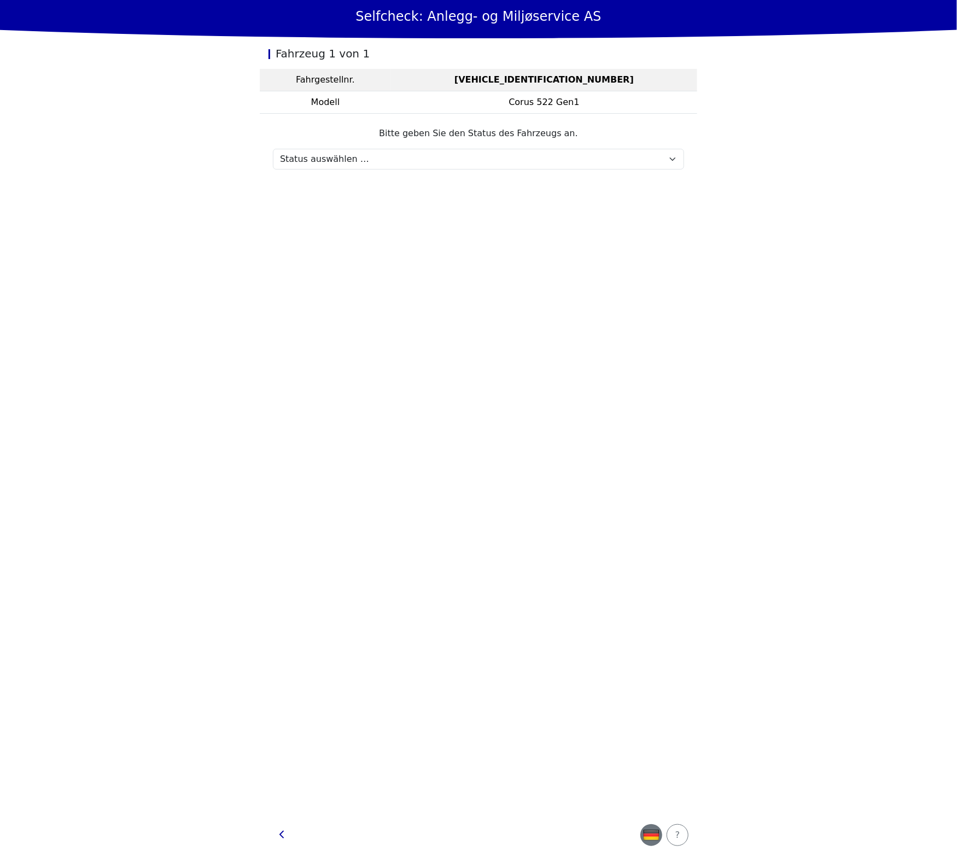
click at [646, 831] on img "button" at bounding box center [651, 834] width 16 height 16
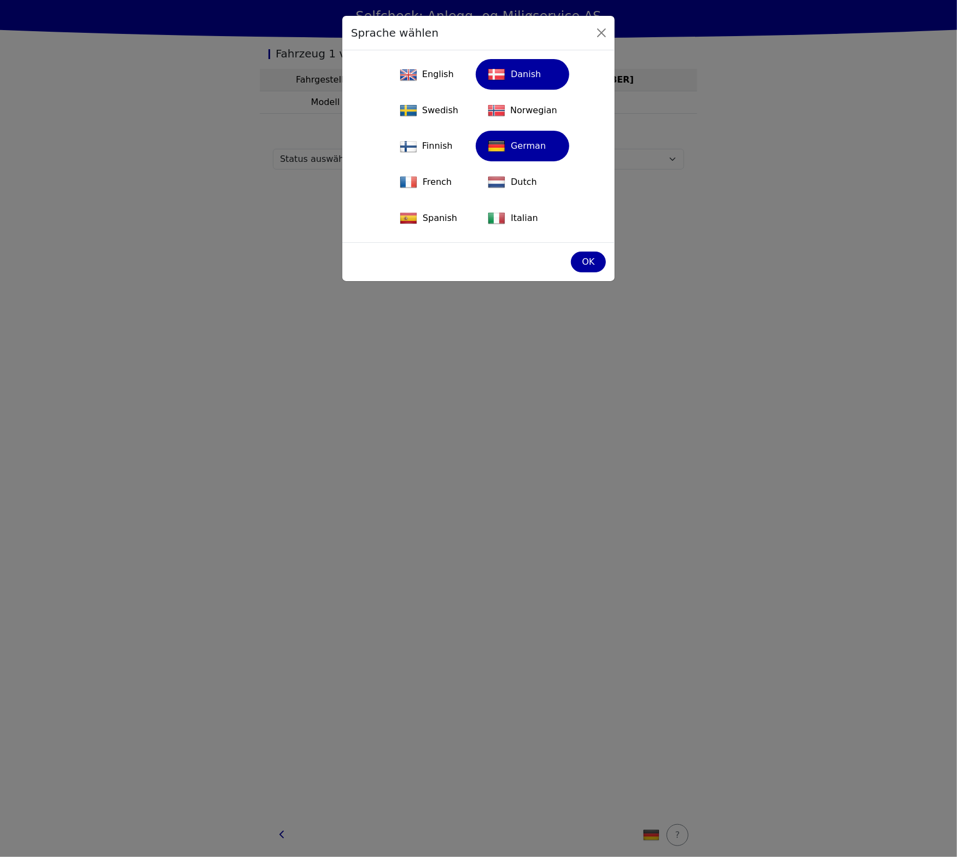
click at [519, 80] on div "Danish" at bounding box center [522, 74] width 80 height 24
click at [591, 262] on div "OK" at bounding box center [588, 261] width 21 height 13
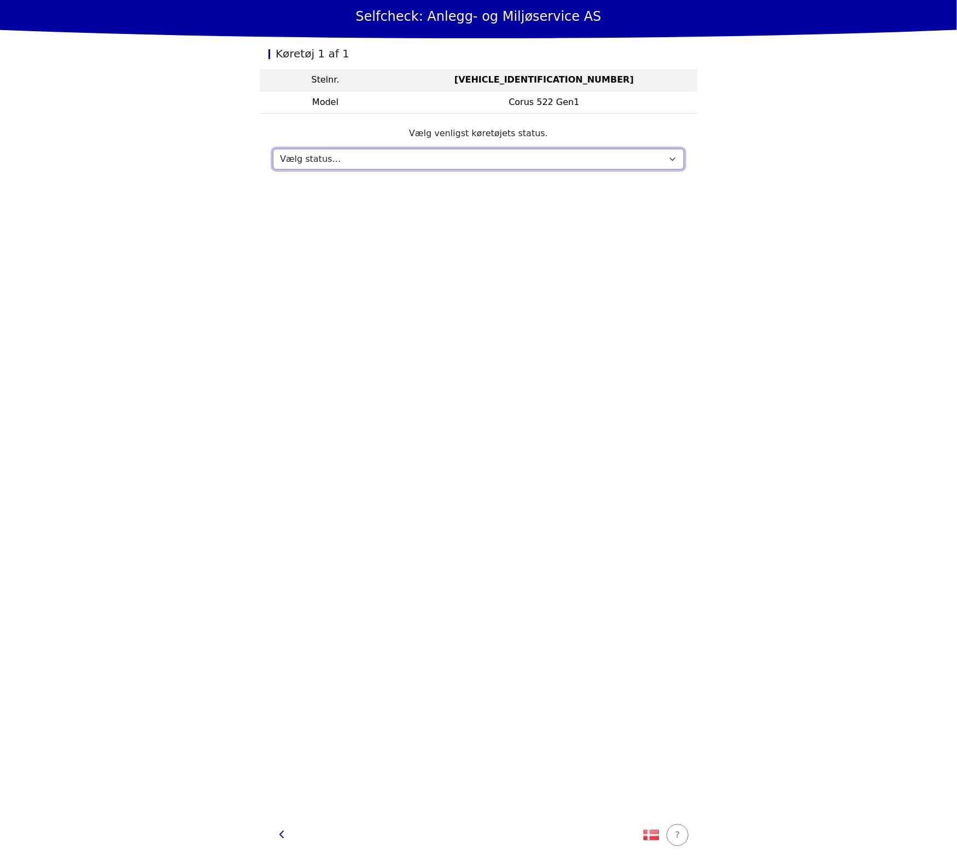
click at [607, 152] on select "Vælg status… Vedligeholdelse Solgt og leveret Ikke modtaget På prøvetur Mangler" at bounding box center [478, 159] width 411 height 21
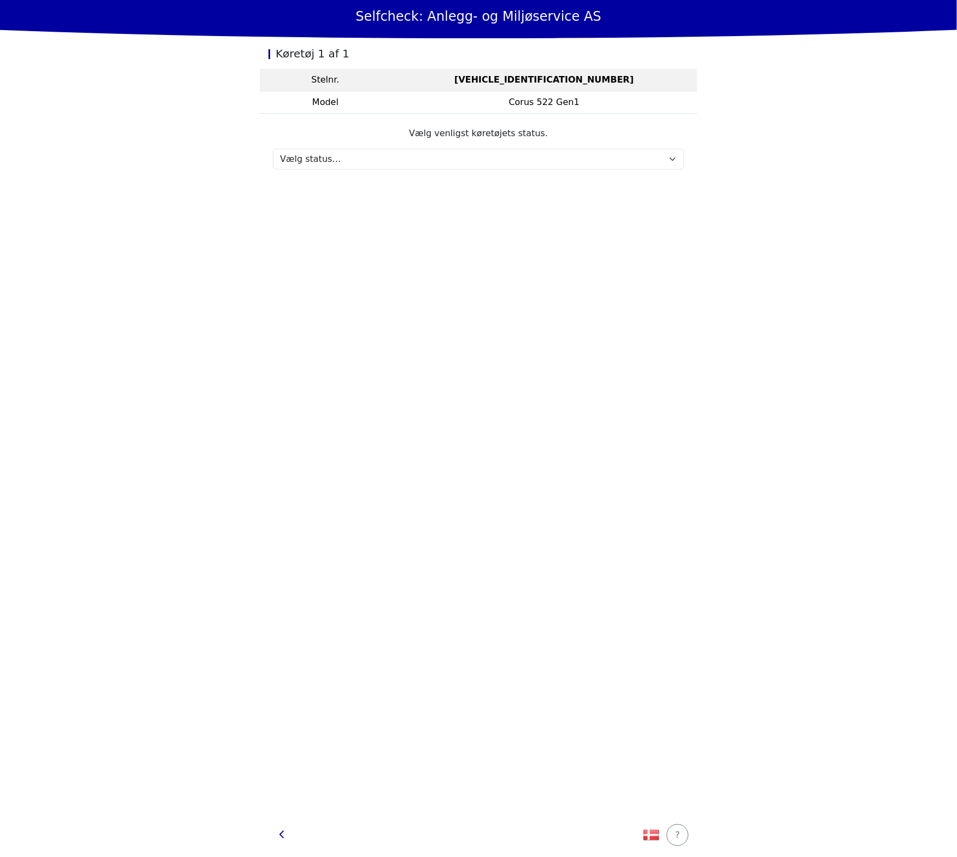
drag, startPoint x: 583, startPoint y: 417, endPoint x: 586, endPoint y: 378, distance: 38.4
click at [583, 417] on div "Køretøj 1 af 1 Stelnr. ZN2G5516V03060107 Model Corus 522 Gen1 Vælg venligst kør…" at bounding box center [478, 425] width 437 height 775
click at [636, 143] on form "Vælg venligst køretøjets status. Vælg status… Vedligeholdelse Solgt og leveret …" at bounding box center [478, 148] width 411 height 43
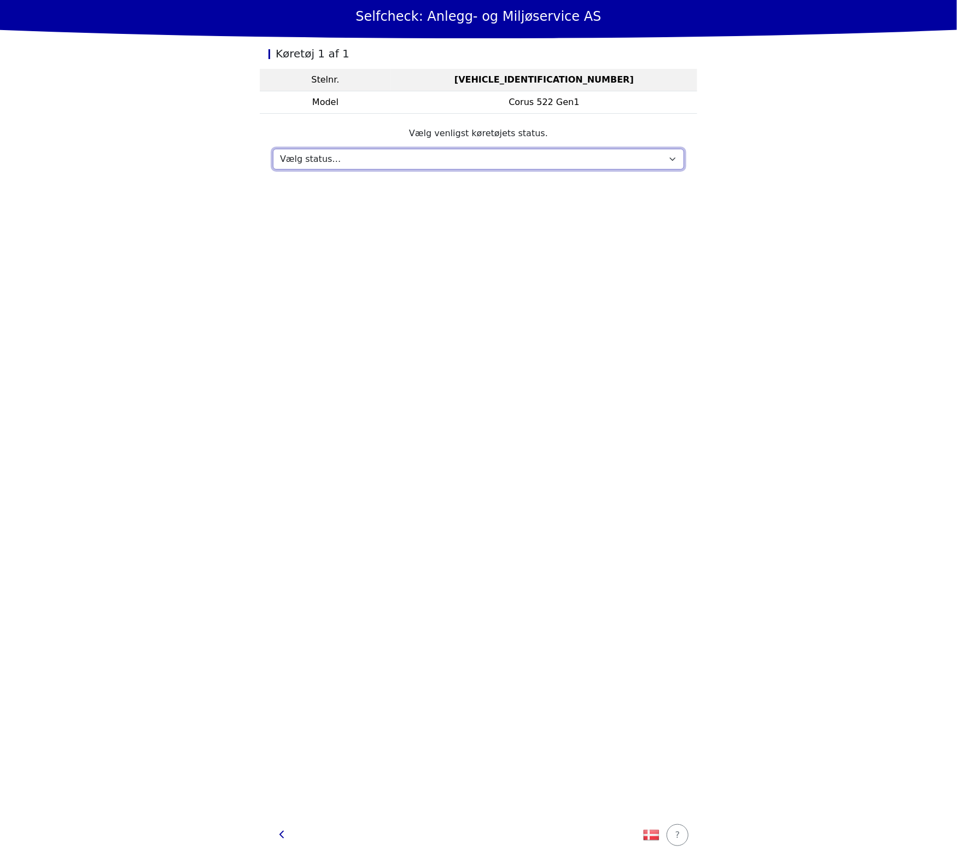
drag, startPoint x: 632, startPoint y: 156, endPoint x: 619, endPoint y: 159, distance: 13.4
click at [632, 156] on select "Vælg status… Vedligeholdelse Solgt og leveret Ikke modtaget På prøvetur Mangler" at bounding box center [478, 159] width 411 height 21
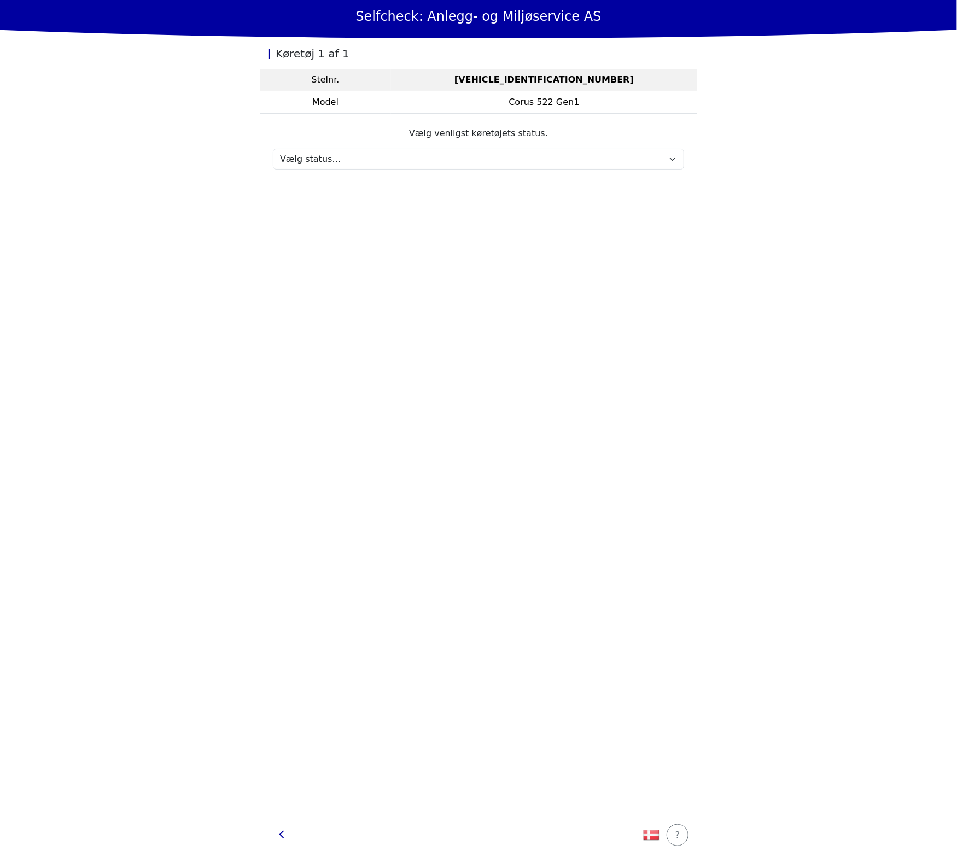
click at [427, 413] on div "Køretøj 1 af 1 Stelnr. ZN2G5516V03060107 Model Corus 522 Gen1 Vælg venligst kør…" at bounding box center [478, 425] width 437 height 775
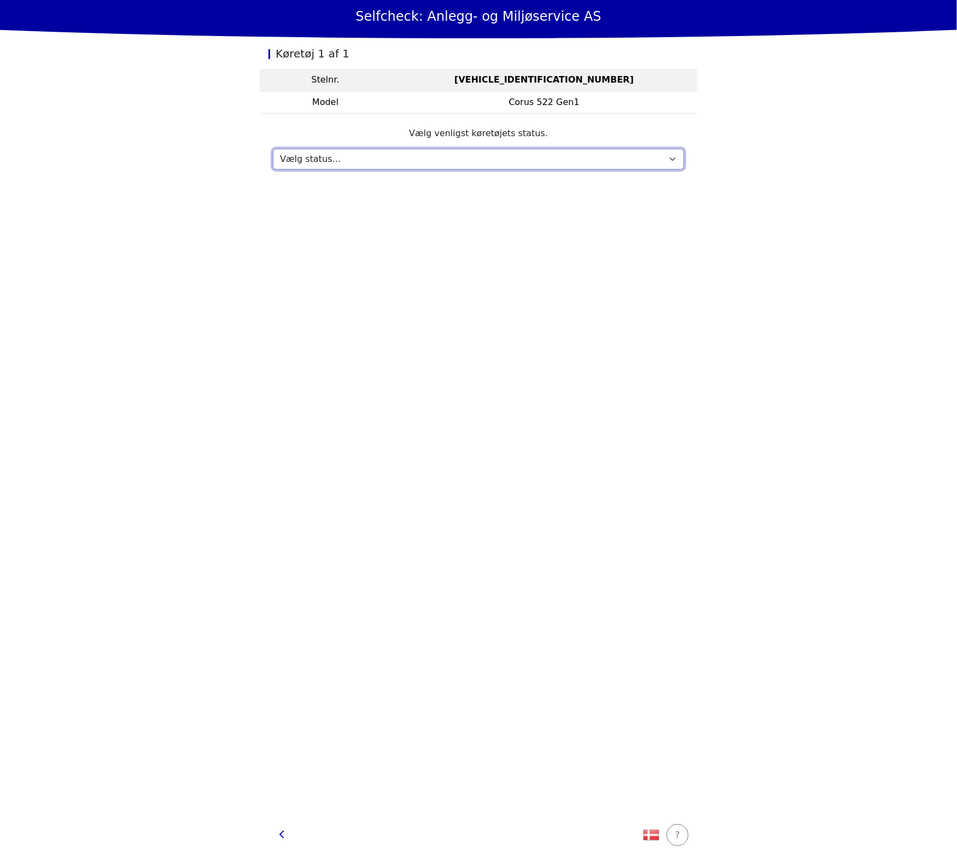
click at [442, 167] on select "Vælg status… Vedligeholdelse Solgt og leveret Ikke modtaget På prøvetur Mangler" at bounding box center [478, 159] width 411 height 21
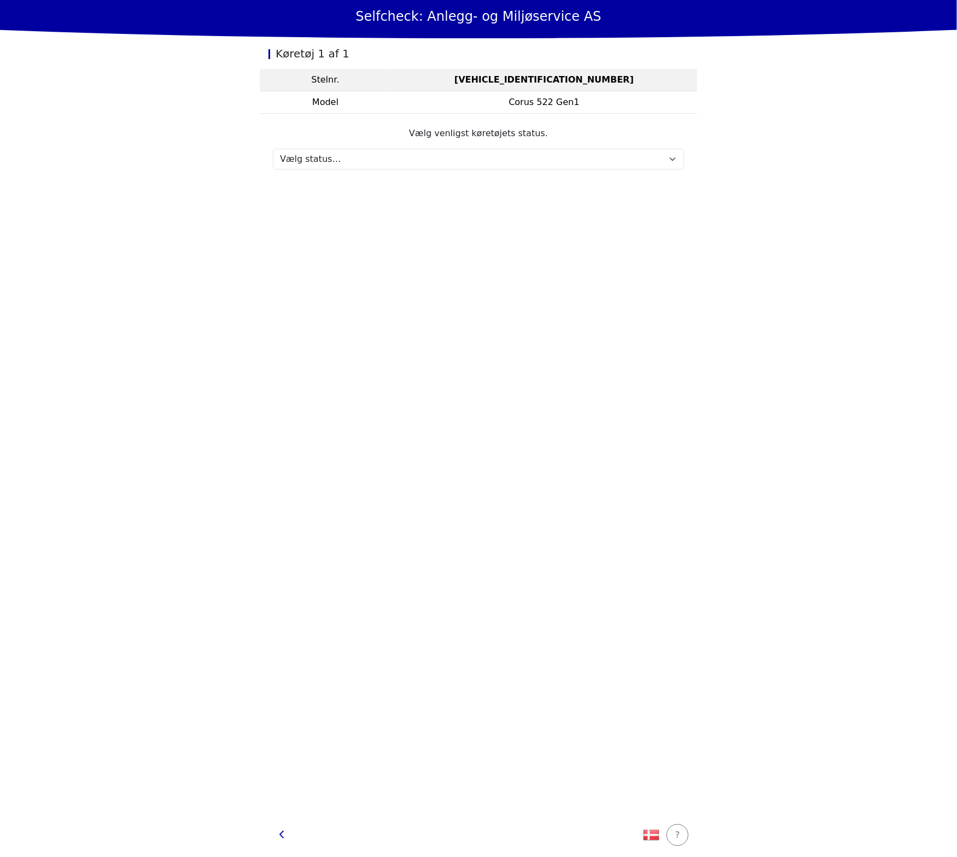
click at [423, 561] on div "Køretøj 1 af 1 Stelnr. ZN2G5516V03060107 Model Corus 522 Gen1 Vælg venligst kør…" at bounding box center [478, 425] width 437 height 775
click at [281, 830] on div "button" at bounding box center [281, 834] width 5 height 13
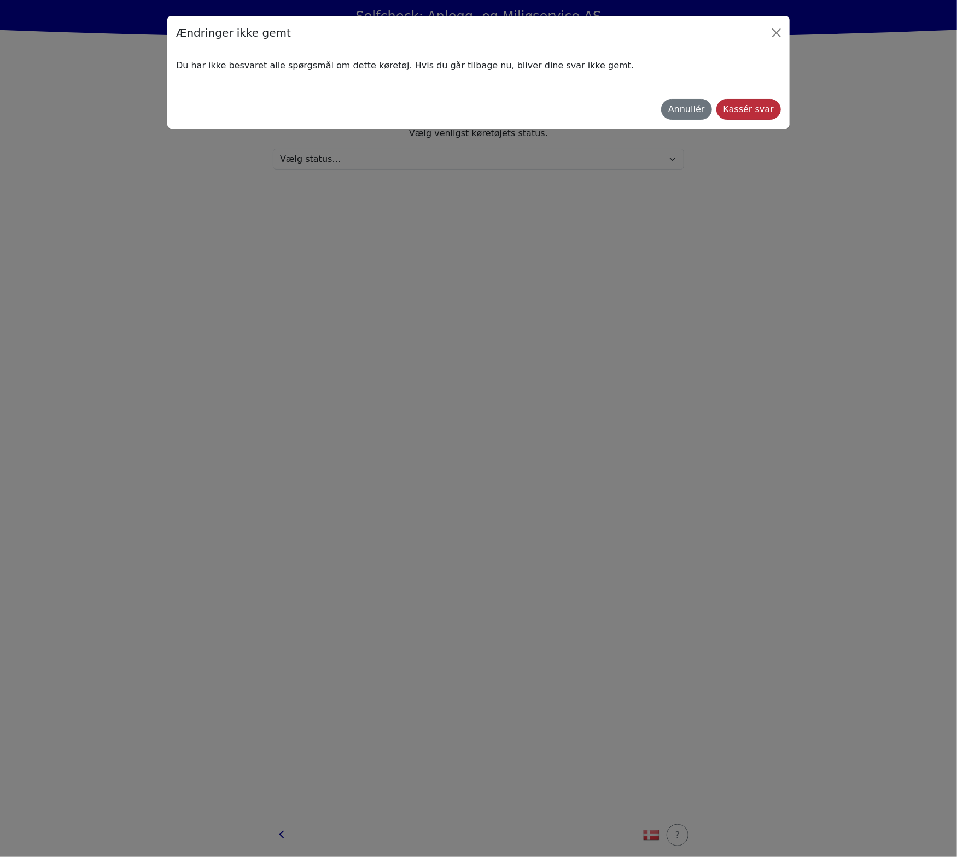
click at [755, 108] on div "Kassér svar" at bounding box center [748, 109] width 50 height 13
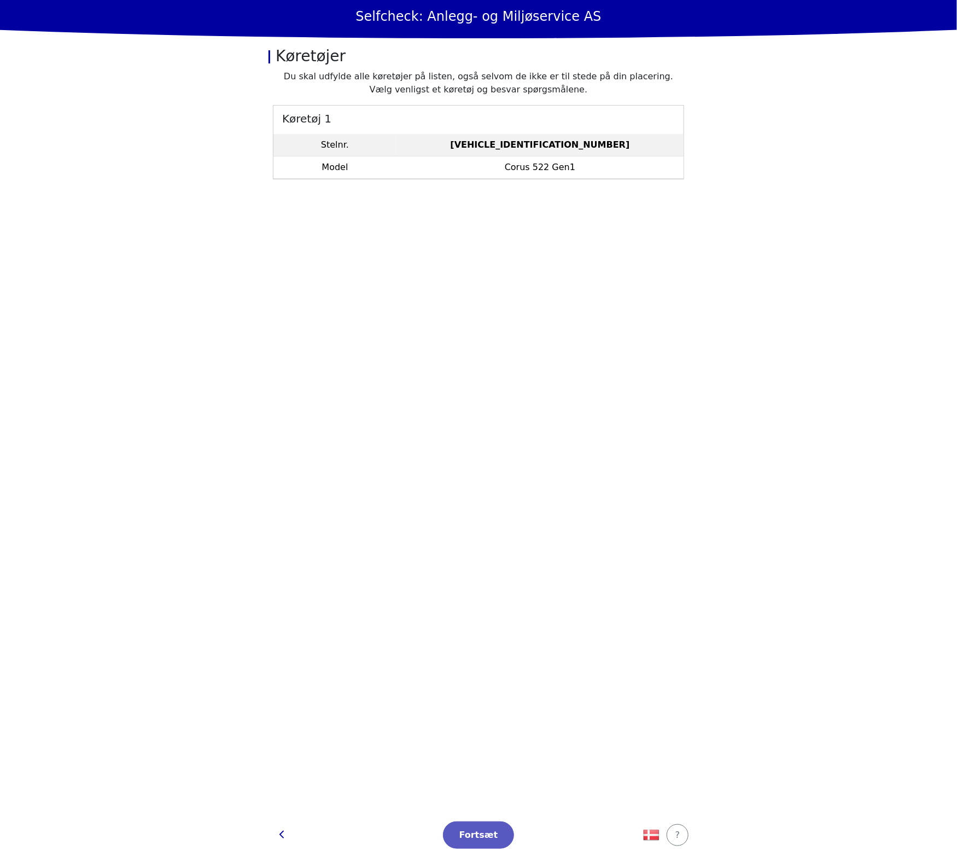
click at [509, 159] on td "Corus 522 Gen1" at bounding box center [539, 167] width 287 height 22
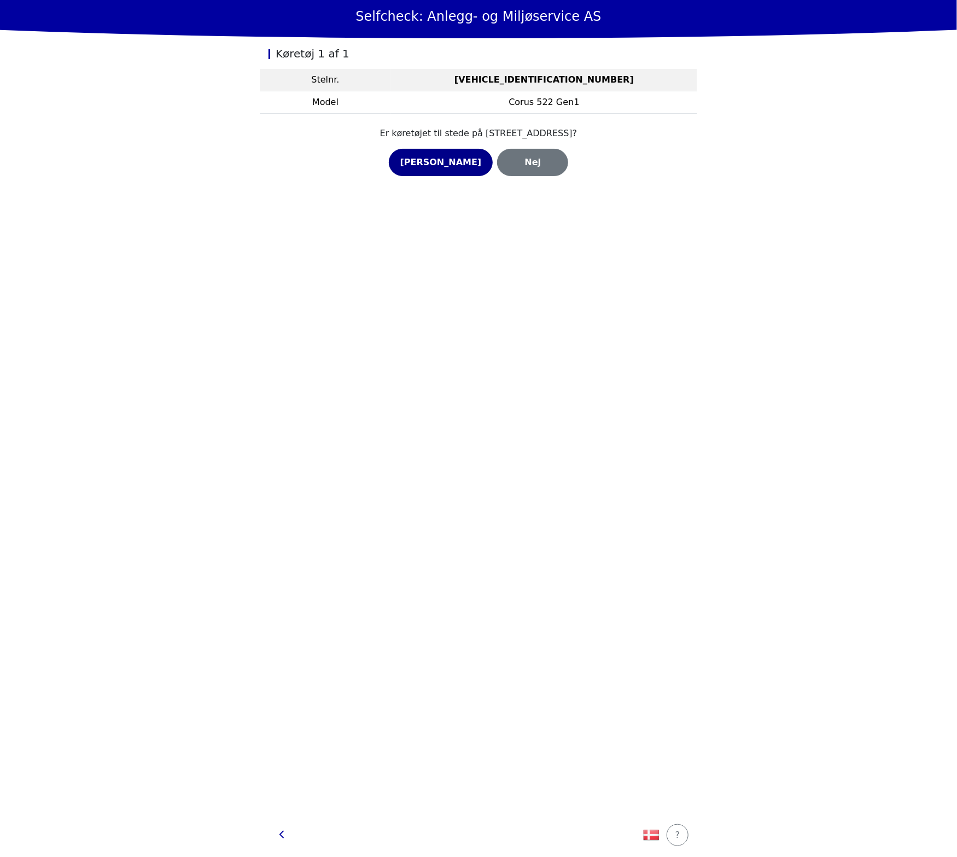
click at [408, 161] on button "Ja" at bounding box center [441, 162] width 104 height 27
click at [291, 835] on button "button" at bounding box center [281, 835] width 27 height 26
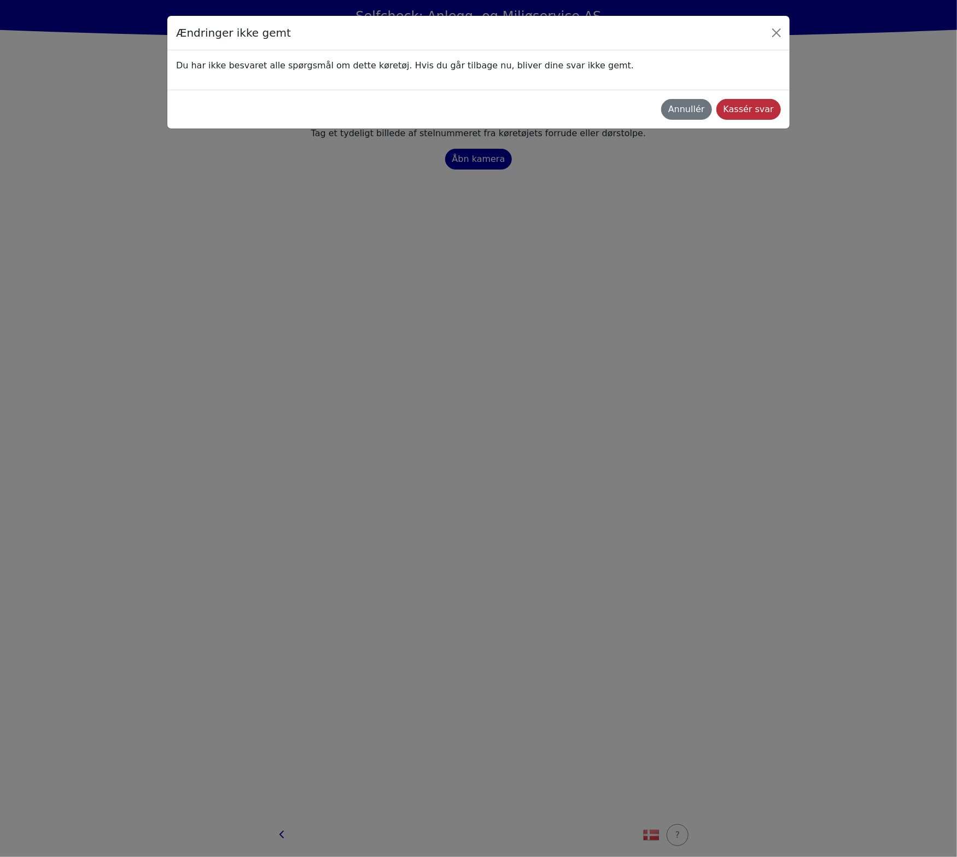
click at [758, 111] on div "Kassér svar" at bounding box center [748, 109] width 50 height 13
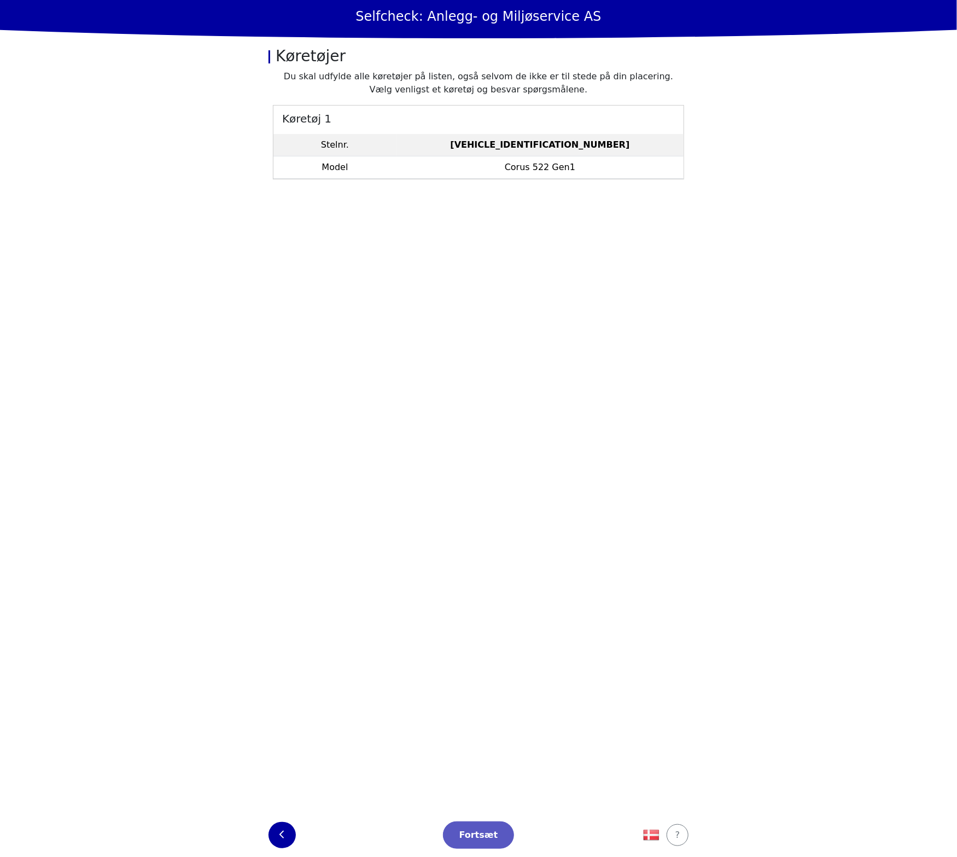
click at [278, 835] on button "button" at bounding box center [281, 835] width 27 height 26
select select "4786"
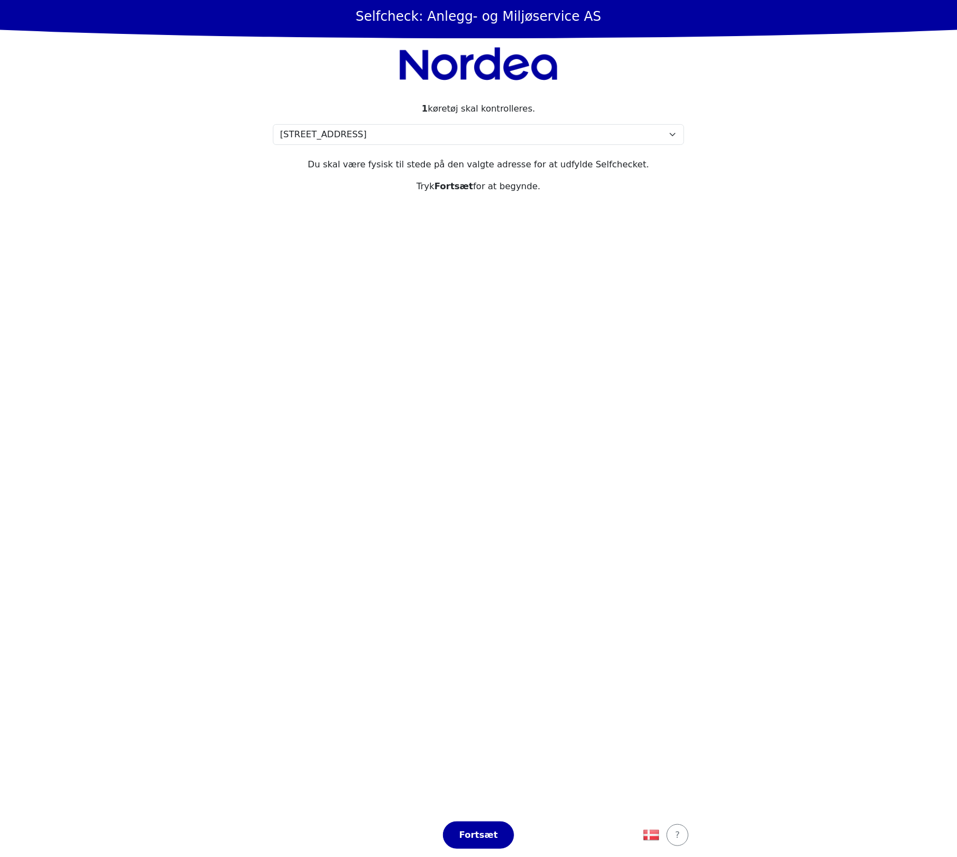
drag, startPoint x: 398, startPoint y: 472, endPoint x: 402, endPoint y: 463, distance: 9.8
click at [402, 463] on section "1 køretøj skal kontrolleres. Vælg din adresse Skolmar 35, 3232 Sandefjord Min a…" at bounding box center [478, 451] width 437 height 724
click at [464, 135] on select "Vælg din adresse Skolmar 35, 3232 Sandefjord Min adresse mangler" at bounding box center [478, 134] width 411 height 21
click at [273, 124] on select "Vælg din adresse Skolmar 35, 3232 Sandefjord Min adresse mangler" at bounding box center [478, 134] width 411 height 21
drag, startPoint x: 458, startPoint y: 657, endPoint x: 455, endPoint y: 667, distance: 10.6
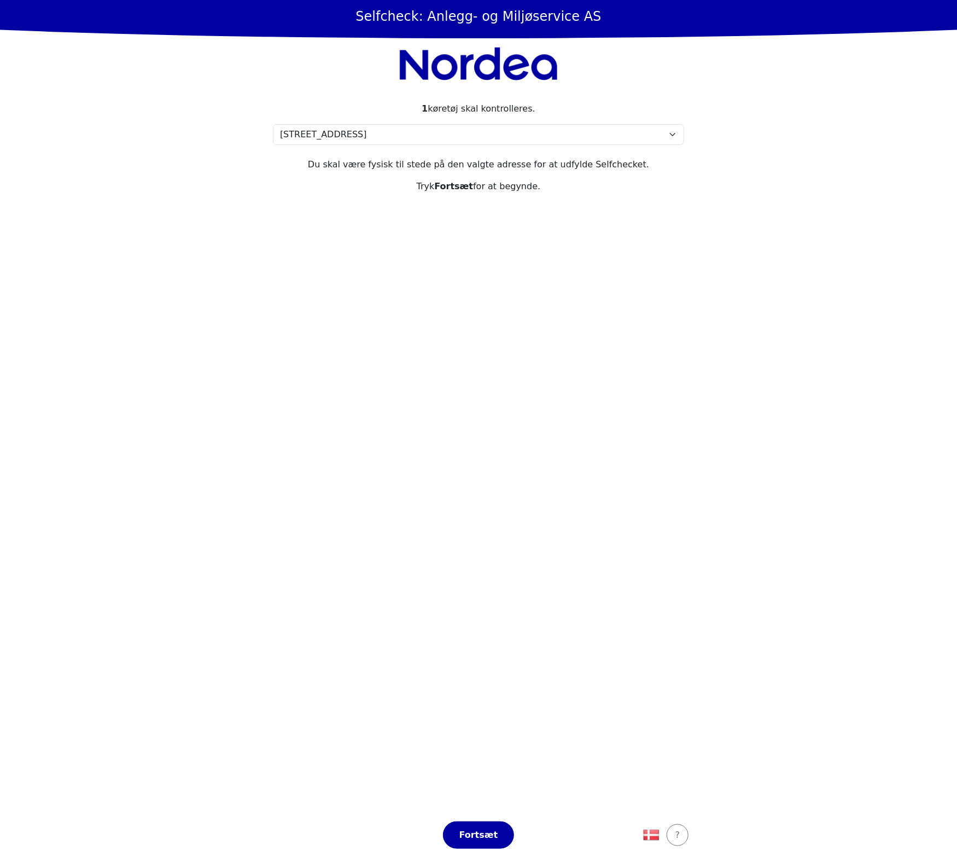
click at [458, 658] on section "1 køretøj skal kontrolleres. Vælg din adresse Skolmar 35, 3232 Sandefjord Min a…" at bounding box center [478, 451] width 437 height 724
click at [600, 473] on section "1 køretøj skal kontrolleres. Vælg din adresse Skolmar 35, 3232 Sandefjord Min a…" at bounding box center [478, 451] width 437 height 724
click at [418, 137] on select "Vælg din adresse Skolmar 35, 3232 Sandefjord Min adresse mangler" at bounding box center [478, 134] width 411 height 21
click at [348, 456] on section "1 køretøj skal kontrolleres. Vælg din adresse Skolmar 35, 3232 Sandefjord Min a…" at bounding box center [478, 451] width 437 height 724
click at [652, 831] on img "button" at bounding box center [651, 834] width 16 height 16
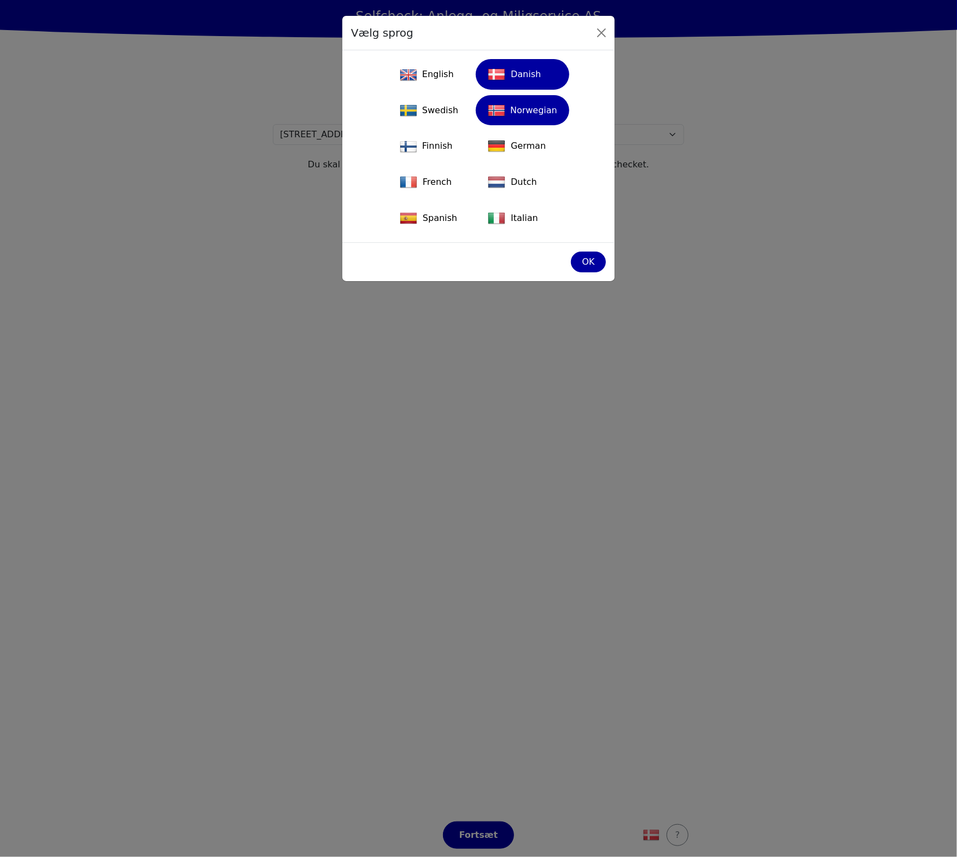
click at [509, 110] on div "Norwegian" at bounding box center [522, 110] width 80 height 24
drag, startPoint x: 590, startPoint y: 269, endPoint x: 578, endPoint y: 193, distance: 76.9
click at [590, 268] on button "OK" at bounding box center [588, 261] width 35 height 21
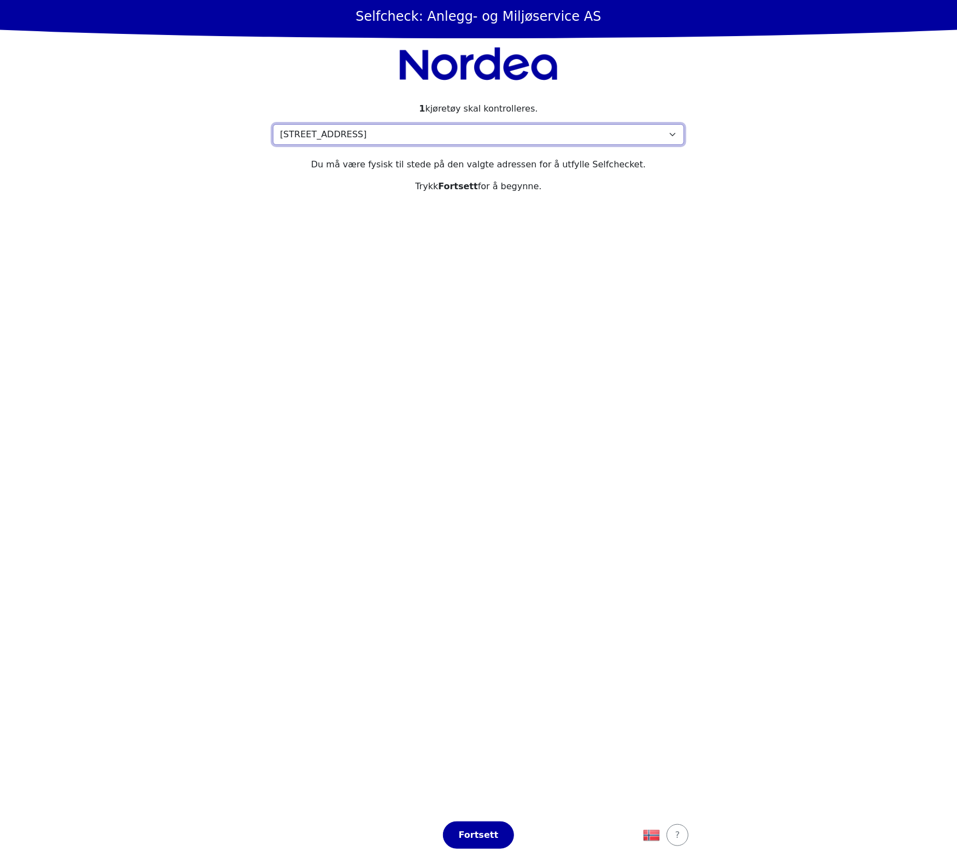
click at [523, 135] on select "Velg din adresse Skolmar 35, 3232 Sandefjord Min adresse mangler" at bounding box center [478, 134] width 411 height 21
click at [657, 833] on img "button" at bounding box center [651, 834] width 16 height 16
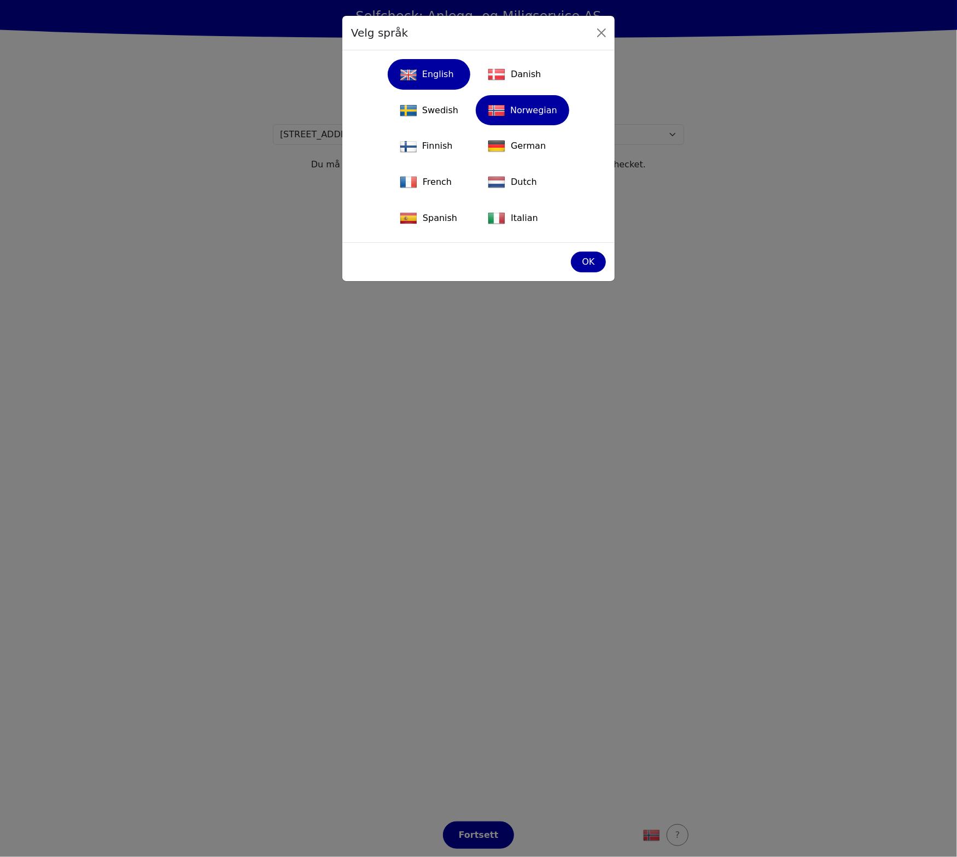
click at [431, 67] on div "English" at bounding box center [428, 75] width 69 height 24
click at [601, 259] on button "OK" at bounding box center [588, 261] width 35 height 21
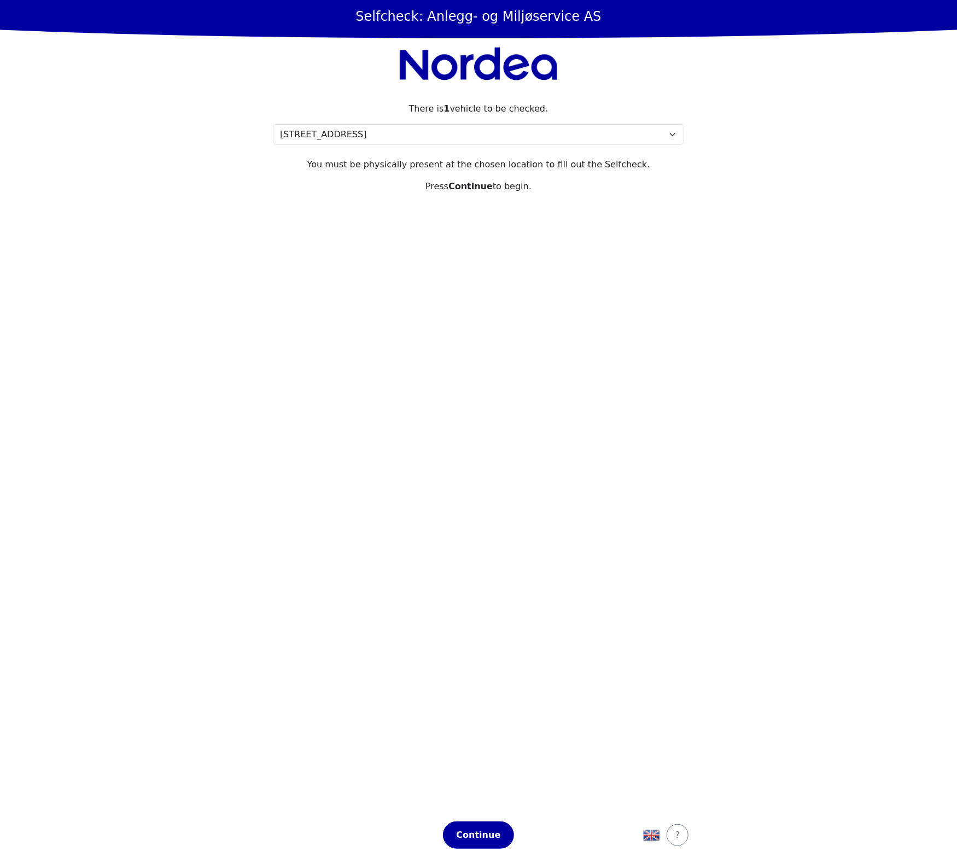
click at [519, 111] on div "There is 1 vehicle to be checked." at bounding box center [478, 108] width 411 height 13
click at [506, 138] on select "Please select your location [STREET_ADDRESS] My location isn't listed" at bounding box center [478, 134] width 411 height 21
click at [434, 449] on section "There is 1 vehicle to be checked. Please select your location [STREET_ADDRESS] …" at bounding box center [478, 451] width 437 height 724
click at [485, 832] on div "Continue" at bounding box center [478, 834] width 48 height 13
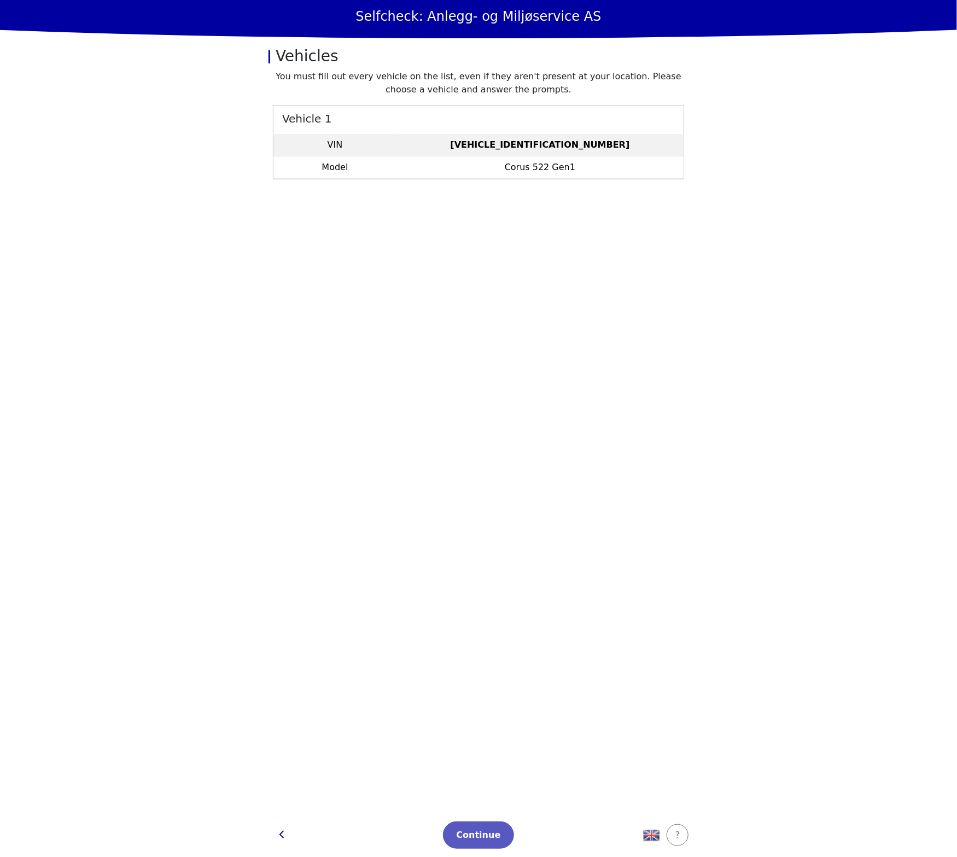
click at [520, 169] on td "Corus 522 Gen1" at bounding box center [539, 167] width 287 height 22
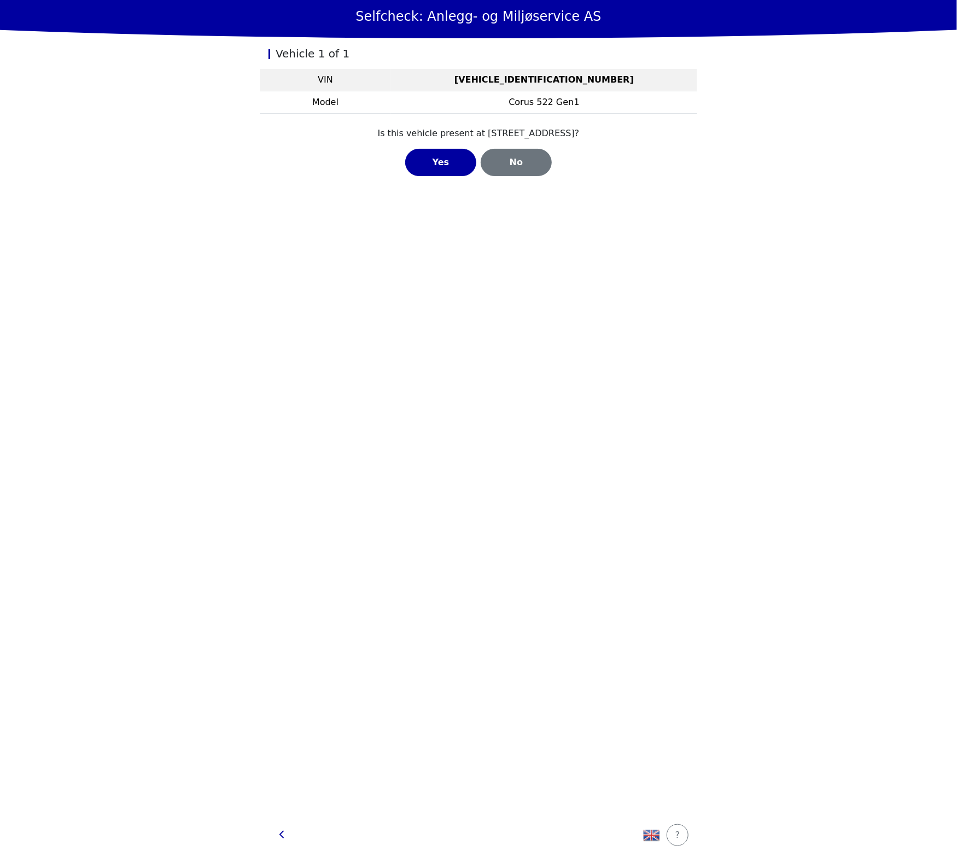
drag, startPoint x: 594, startPoint y: 419, endPoint x: 594, endPoint y: 413, distance: 6.6
click at [594, 417] on div "Vehicle 1 of 1 VIN ZN2G5516V03060107 Model Corus 522 Gen1 Is this vehicle prese…" at bounding box center [478, 425] width 437 height 775
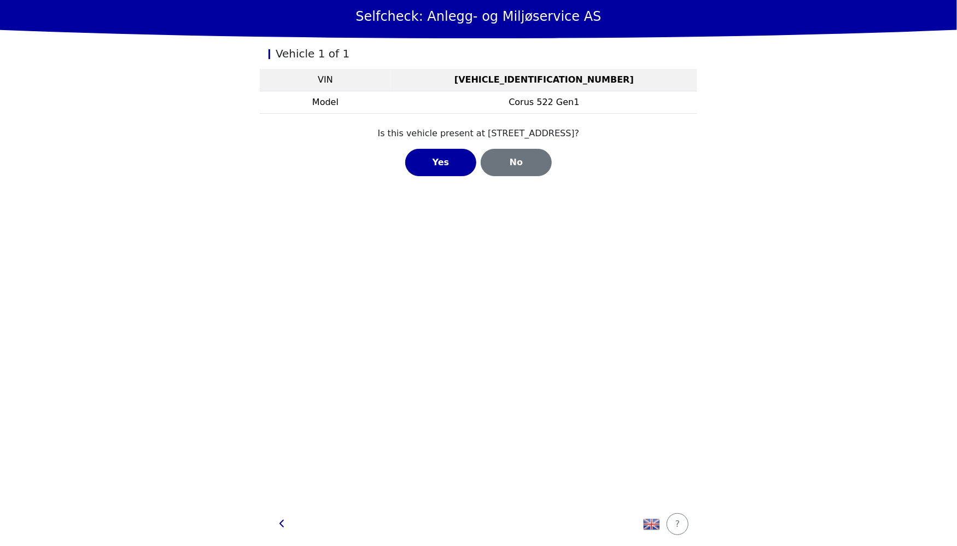
click at [374, 378] on div "Vehicle 1 of 1 VIN ZN2G5516V03060107 Model Corus 522 Gen1 Is this vehicle prese…" at bounding box center [478, 270] width 437 height 464
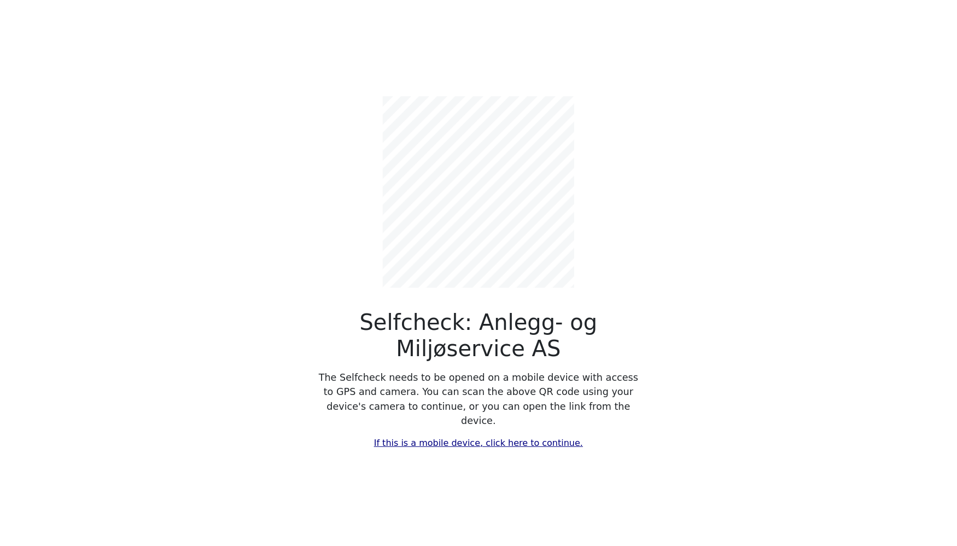
click at [454, 437] on link "If this is a mobile device, click here to continue." at bounding box center [478, 442] width 209 height 10
select select "4786"
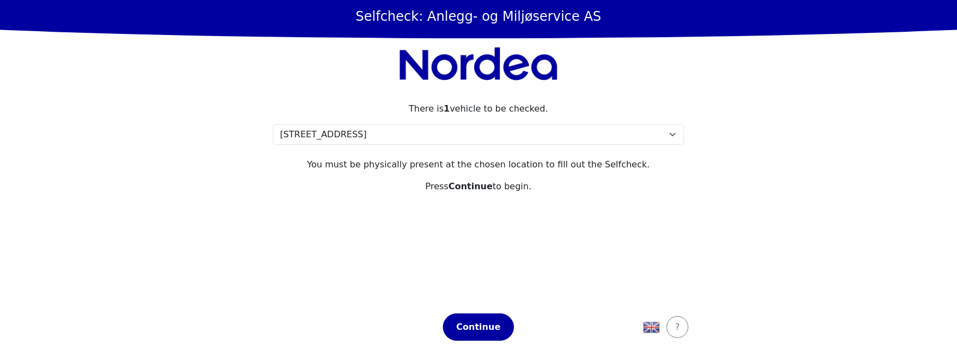
click at [203, 149] on main "Selfcheck: Anlegg- og Miljøservice AS There is 1 vehicle to be checked. Please …" at bounding box center [478, 174] width 957 height 349
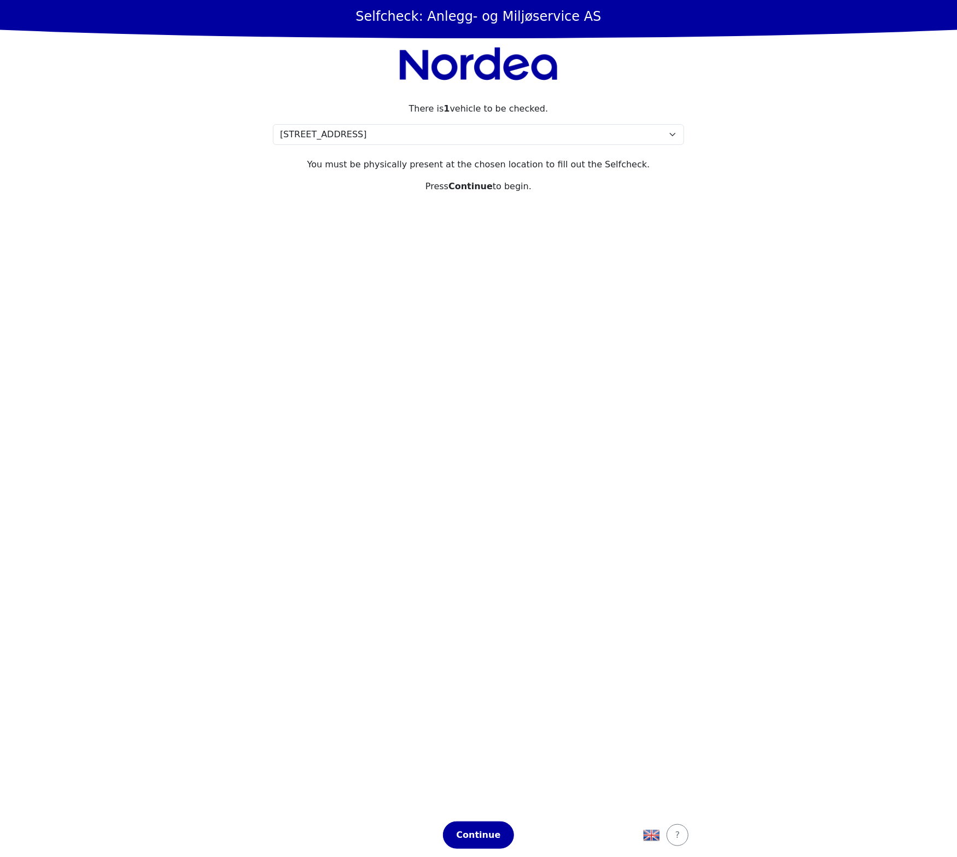
click at [414, 145] on section "There is 1 vehicle to be checked. Please select your location [STREET_ADDRESS] …" at bounding box center [478, 451] width 437 height 724
click at [407, 140] on select "Please select your location [STREET_ADDRESS] My location isn't listed" at bounding box center [478, 134] width 411 height 21
click at [290, 453] on section "There is 1 vehicle to be checked. Please select your location [STREET_ADDRESS] …" at bounding box center [478, 451] width 437 height 724
